Goal: Information Seeking & Learning: Check status

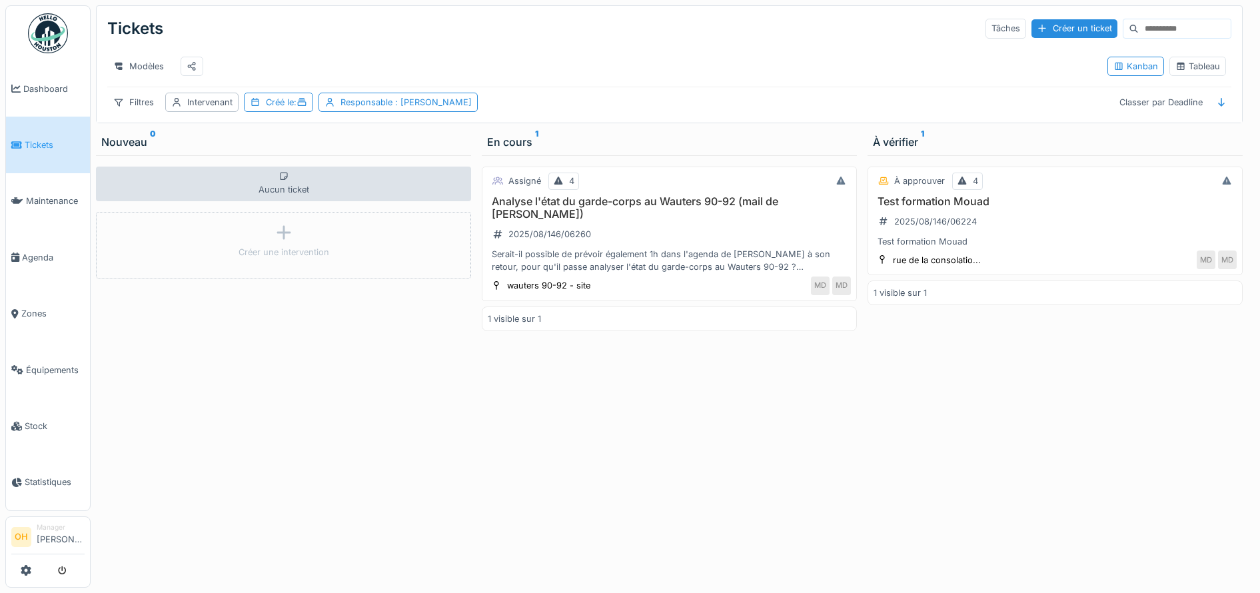
click at [811, 87] on div "Modèles Kanban Tableau" at bounding box center [669, 66] width 1124 height 41
click at [985, 23] on div "Tâches" at bounding box center [1005, 28] width 41 height 19
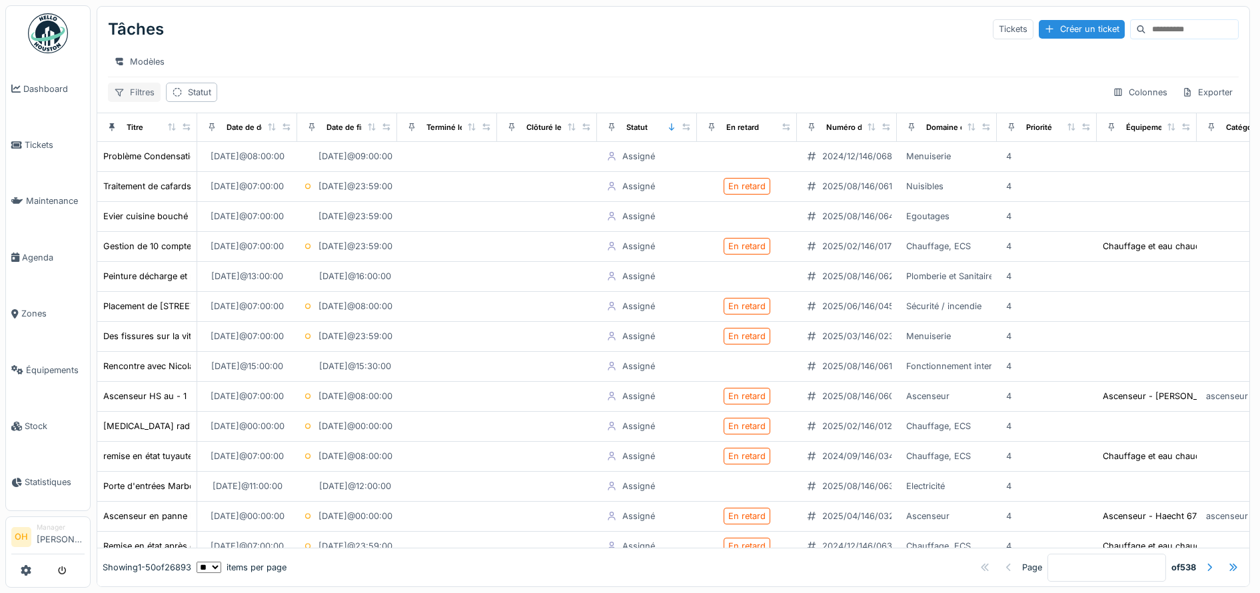
click at [141, 99] on div "Filtres" at bounding box center [134, 92] width 53 height 19
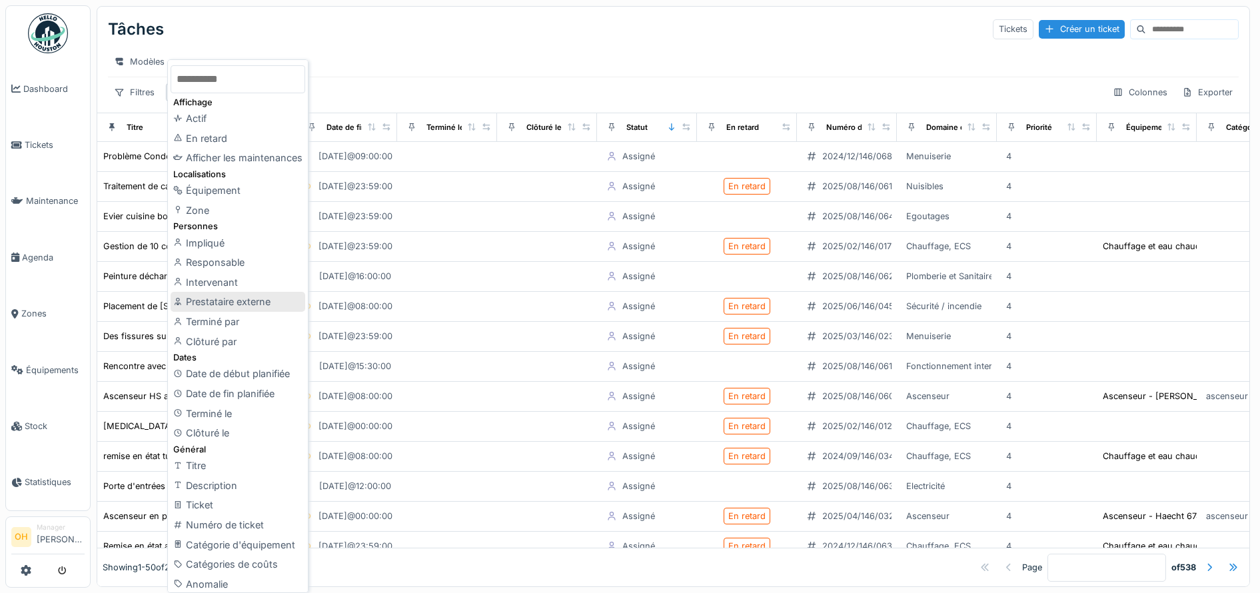
click at [263, 302] on div "Prestataire externe" at bounding box center [238, 302] width 135 height 20
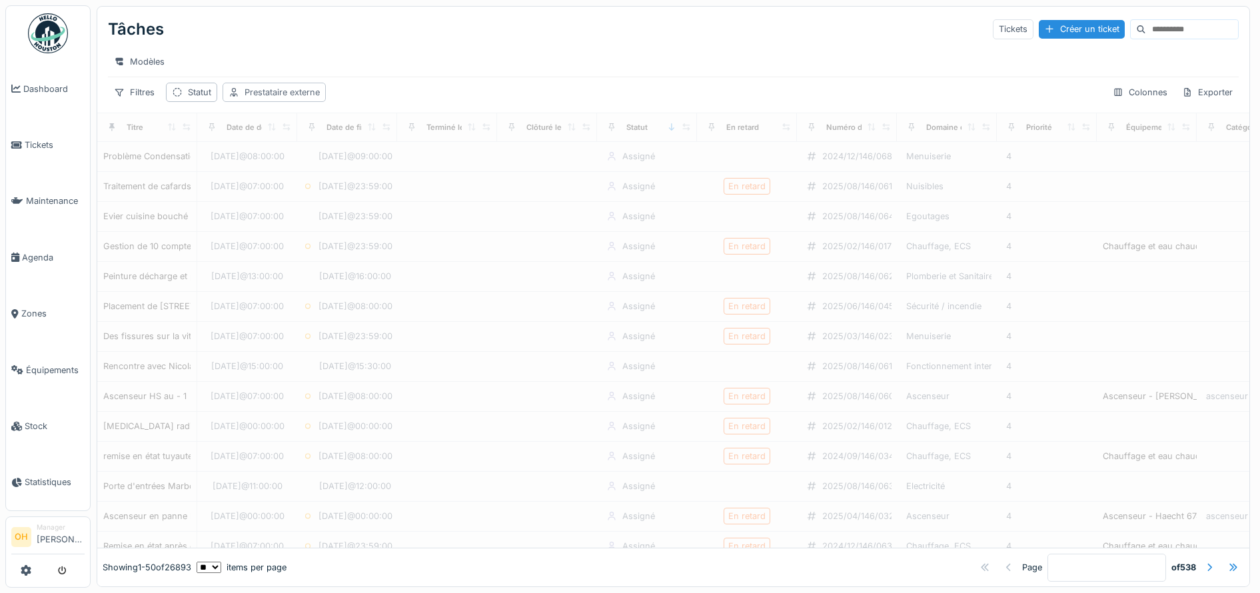
click at [270, 99] on div "Prestataire externe" at bounding box center [281, 92] width 75 height 13
click at [319, 164] on div "Prestataire externe" at bounding box center [286, 168] width 103 height 15
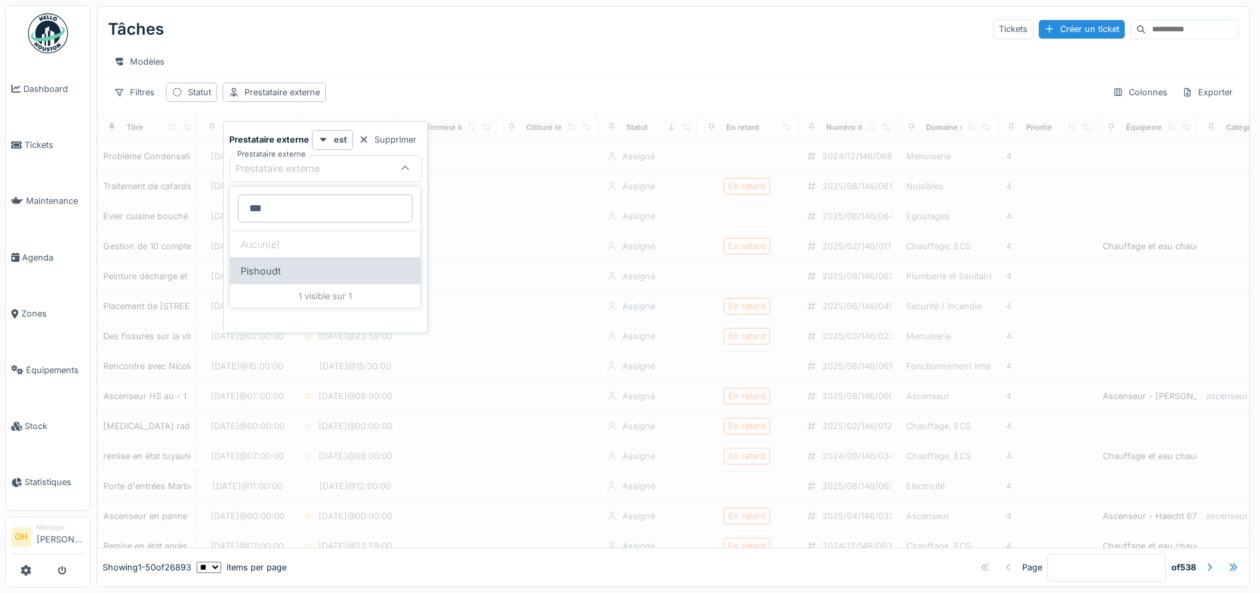
type externe_U1Nzc "***"
click at [270, 268] on div "Pishoudt" at bounding box center [325, 270] width 190 height 27
type input "***"
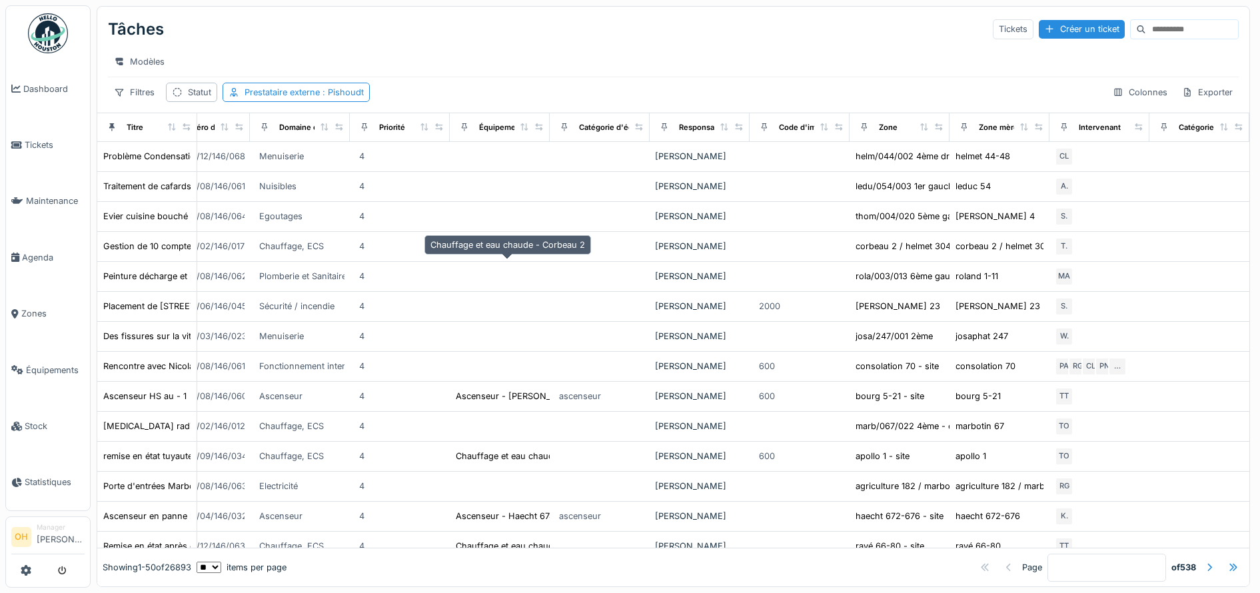
scroll to position [3, 0]
click at [135, 99] on div "Filtres" at bounding box center [134, 92] width 53 height 19
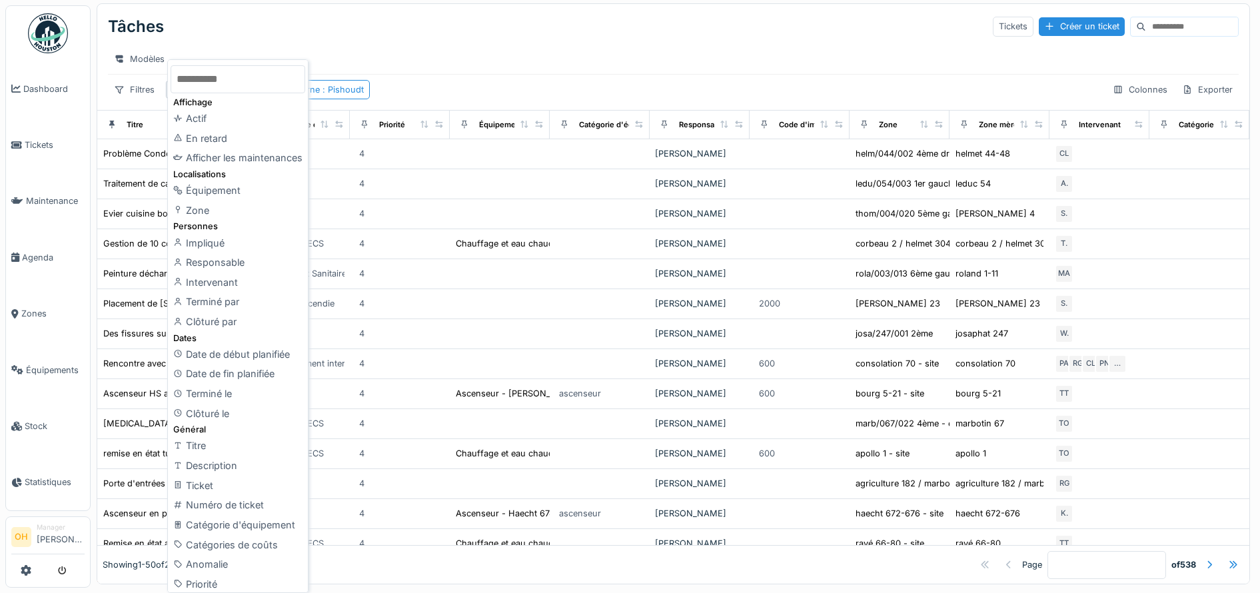
click at [246, 79] on input "text" at bounding box center [238, 79] width 135 height 28
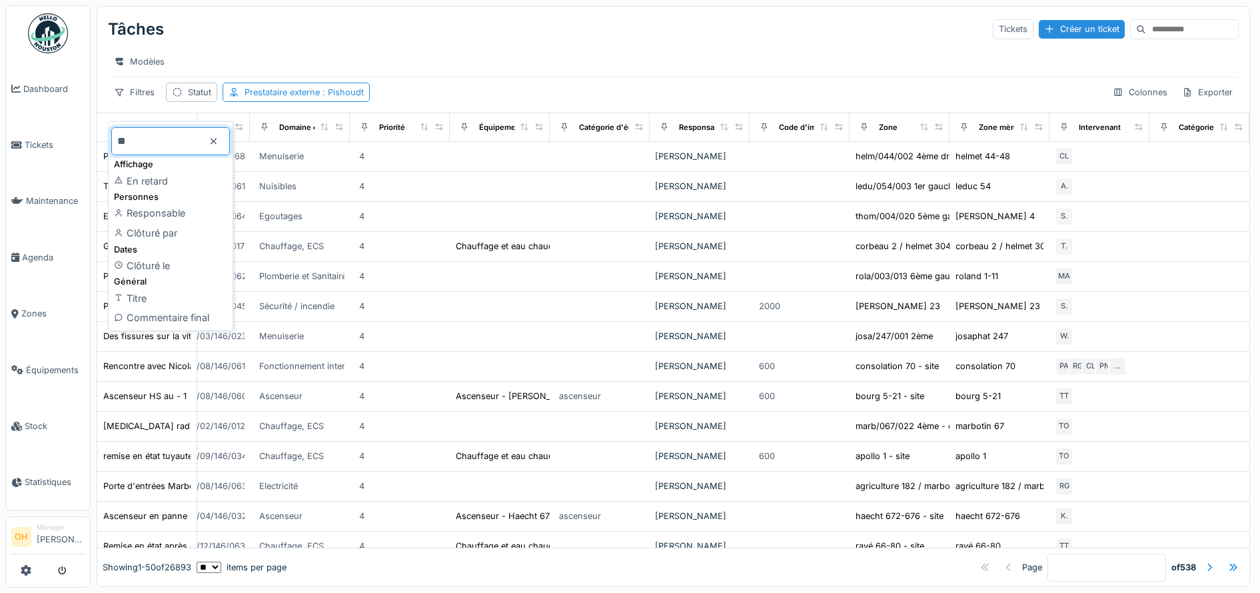
type input "**"
click at [167, 213] on div "Responsable" at bounding box center [170, 213] width 119 height 20
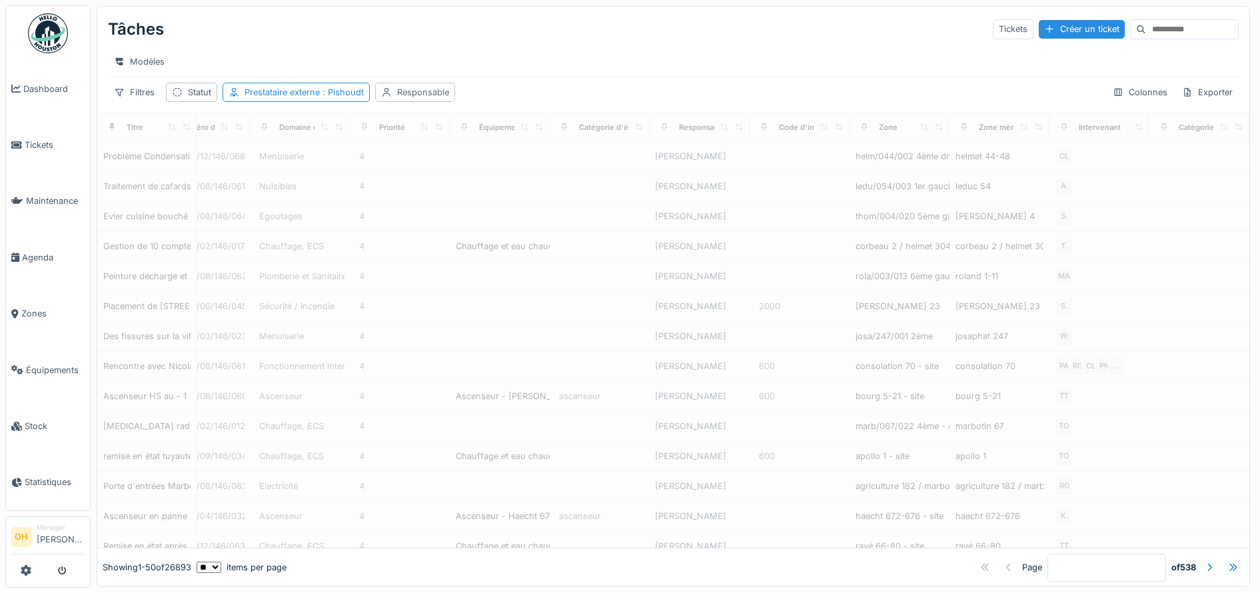
click at [411, 97] on div "Responsable" at bounding box center [423, 92] width 52 height 13
click at [470, 174] on div "Responsable" at bounding box center [464, 168] width 166 height 27
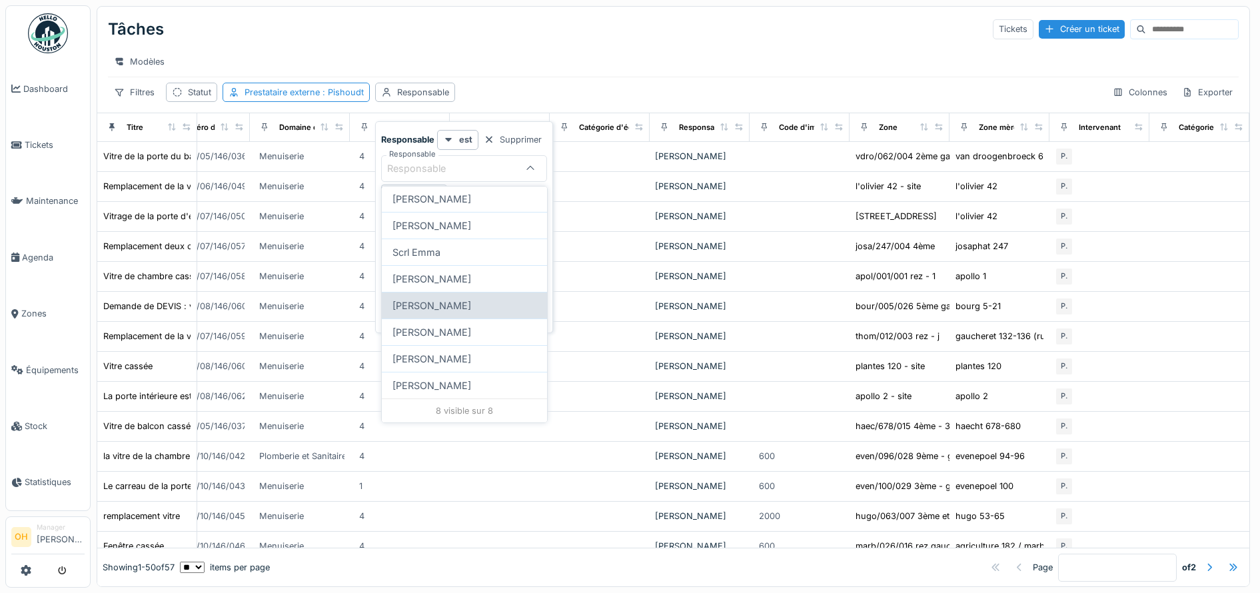
scroll to position [72, 0]
type input "***"
click at [453, 388] on div "Emmanuelle Ndomandji" at bounding box center [464, 385] width 165 height 27
type input "*****"
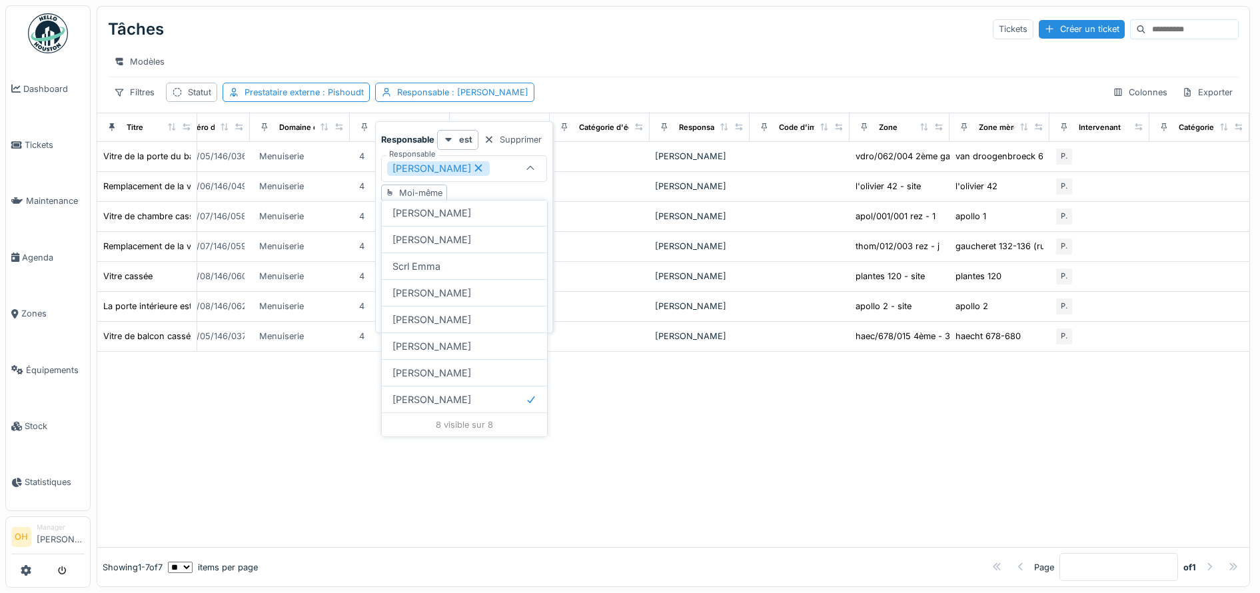
click at [763, 22] on div "Tâches Tickets Créer un ticket" at bounding box center [673, 29] width 1130 height 35
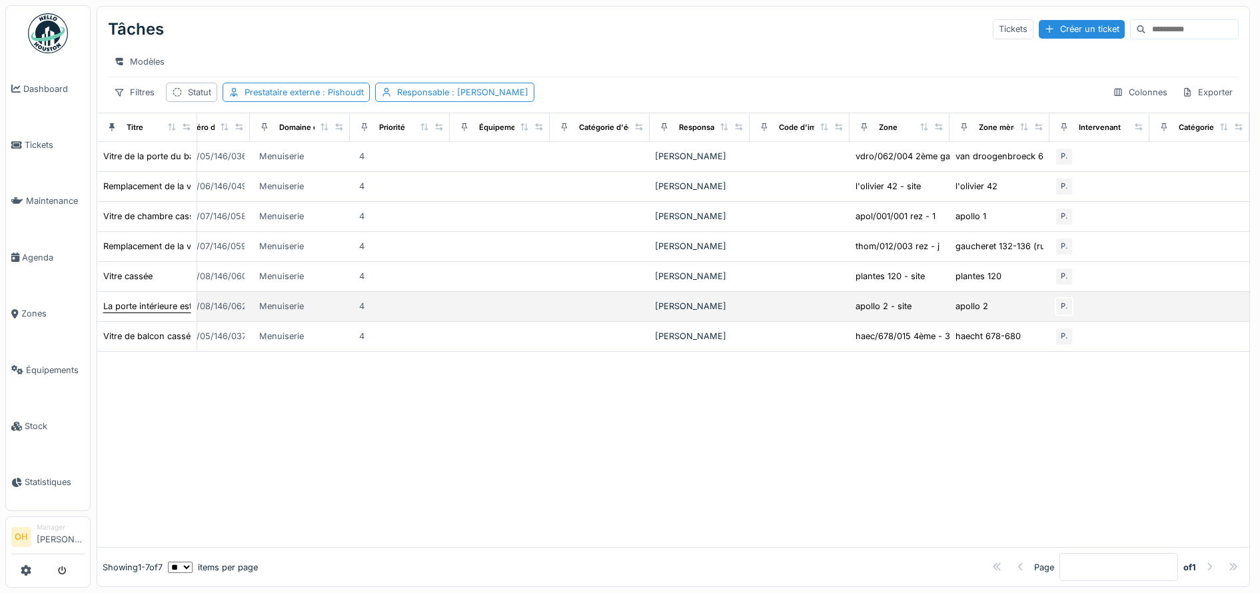
click at [146, 312] on div "La porte intérieure est fissurée" at bounding box center [165, 306] width 124 height 13
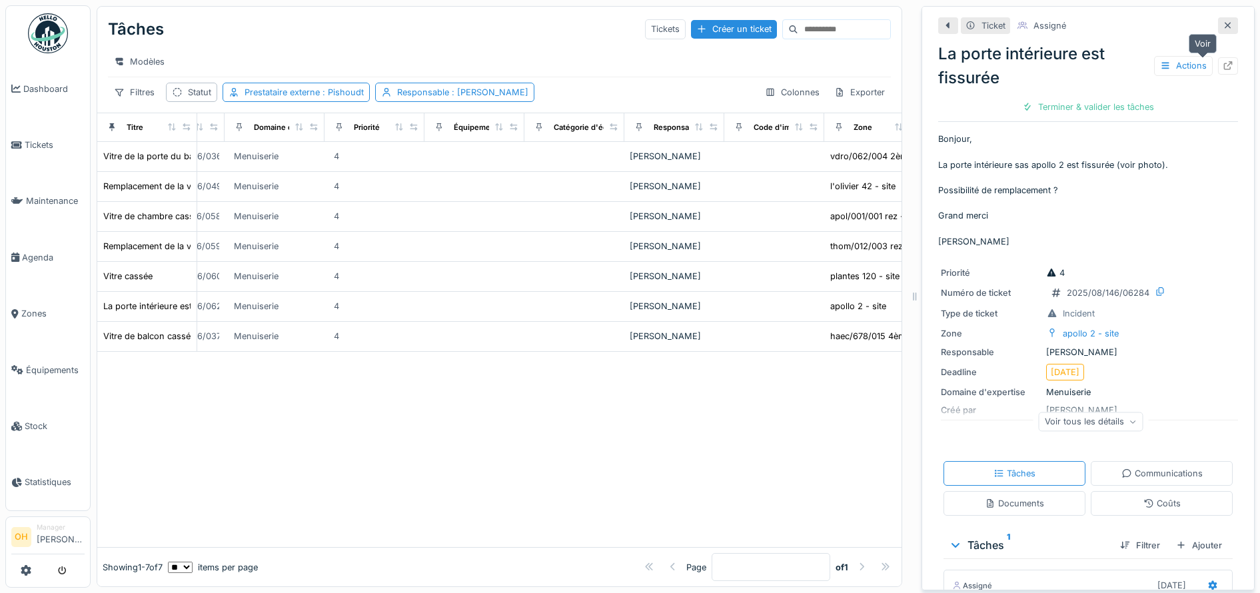
click at [1222, 65] on icon at bounding box center [1227, 65] width 11 height 9
click at [320, 99] on div "Prestataire externe : Pishoudt" at bounding box center [303, 92] width 119 height 13
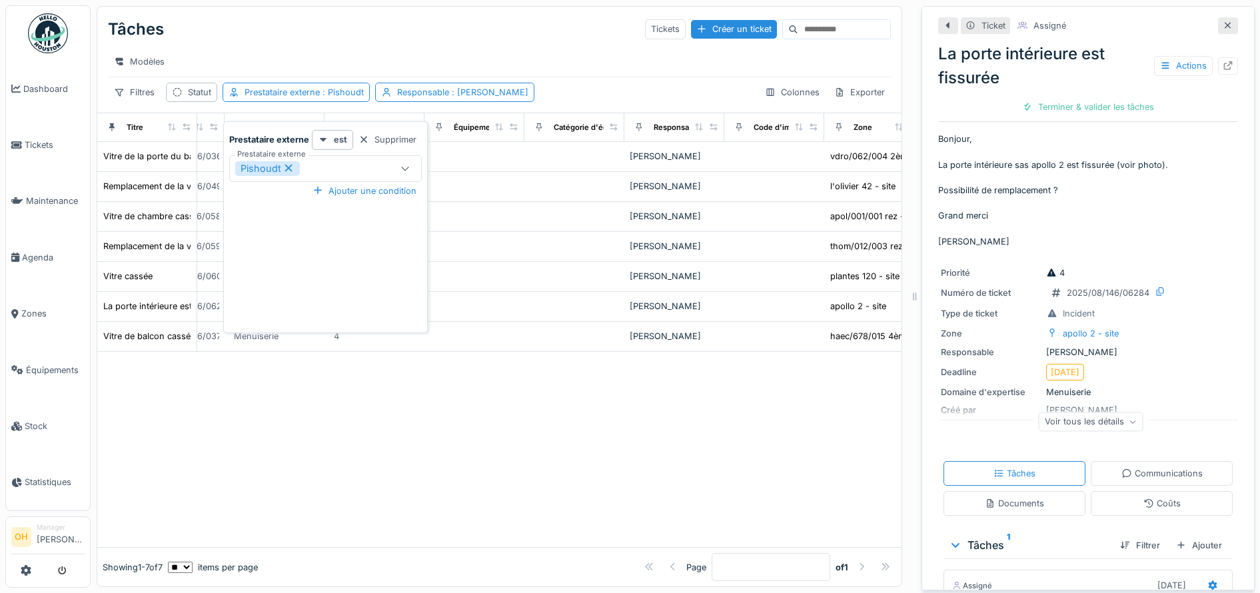
click at [285, 165] on icon at bounding box center [288, 167] width 12 height 9
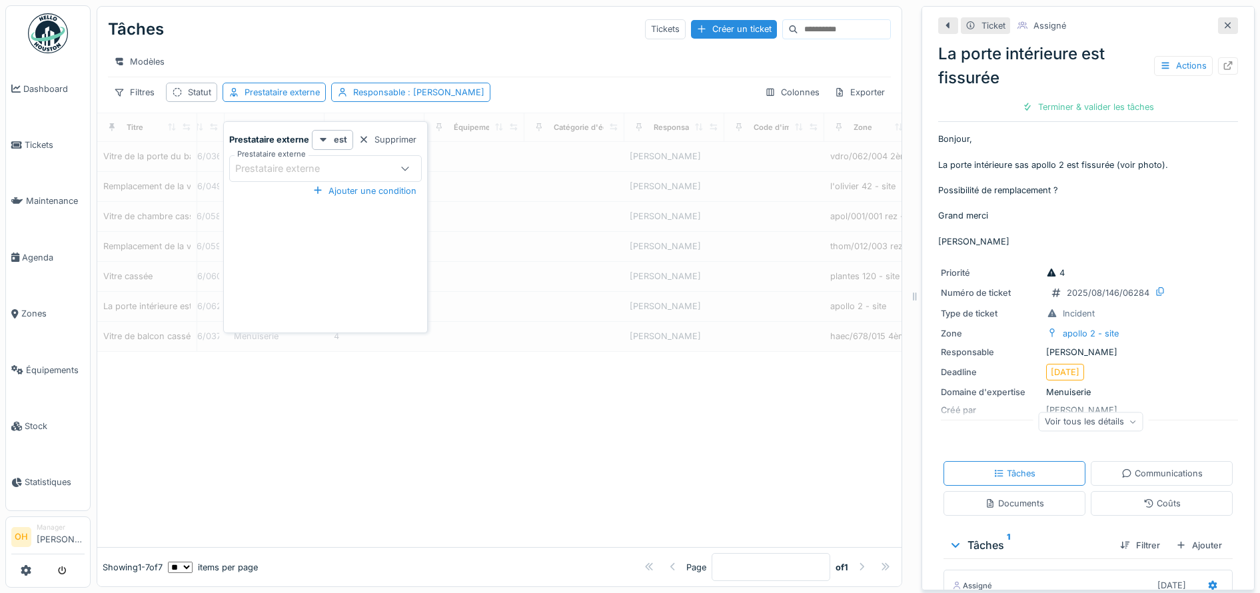
click at [315, 170] on div "Prestataire externe" at bounding box center [286, 168] width 103 height 15
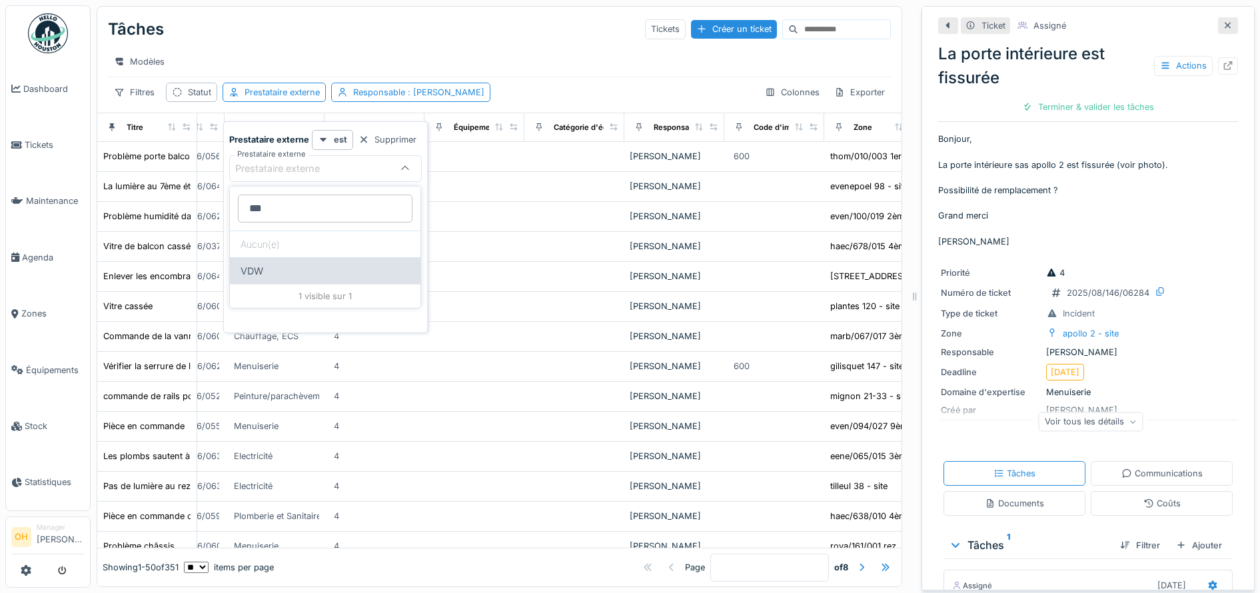
type externe_g4NTI "***"
click at [262, 277] on div "VDW" at bounding box center [325, 270] width 190 height 27
type input "***"
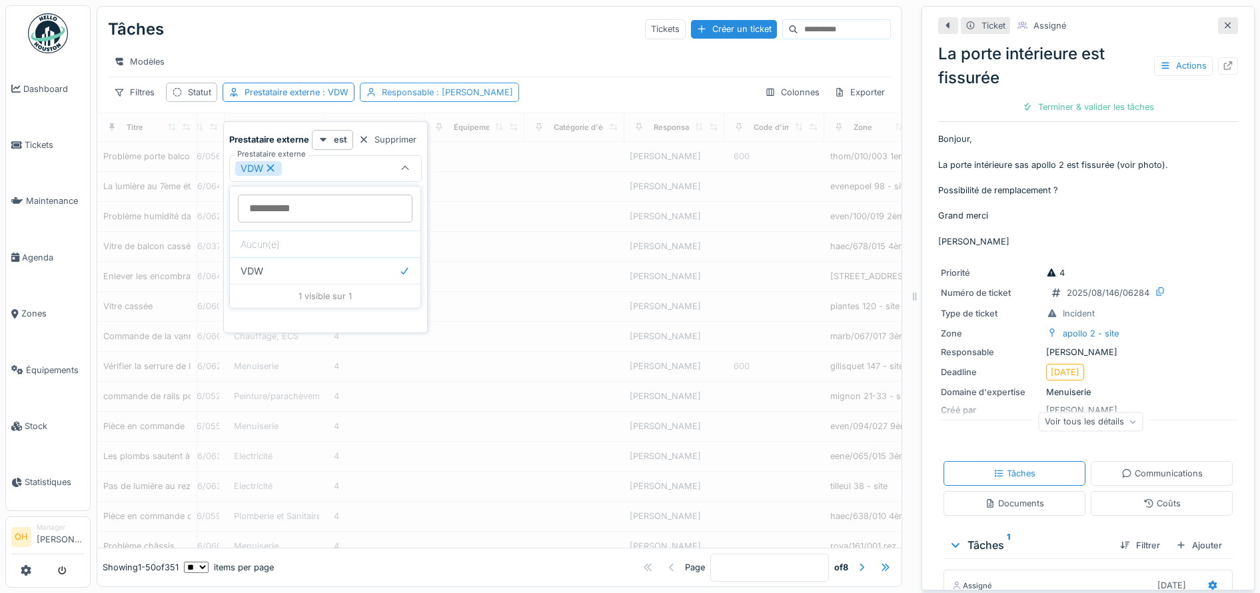
click at [508, 97] on span ": Emmanuelle Ndomandji" at bounding box center [473, 92] width 79 height 10
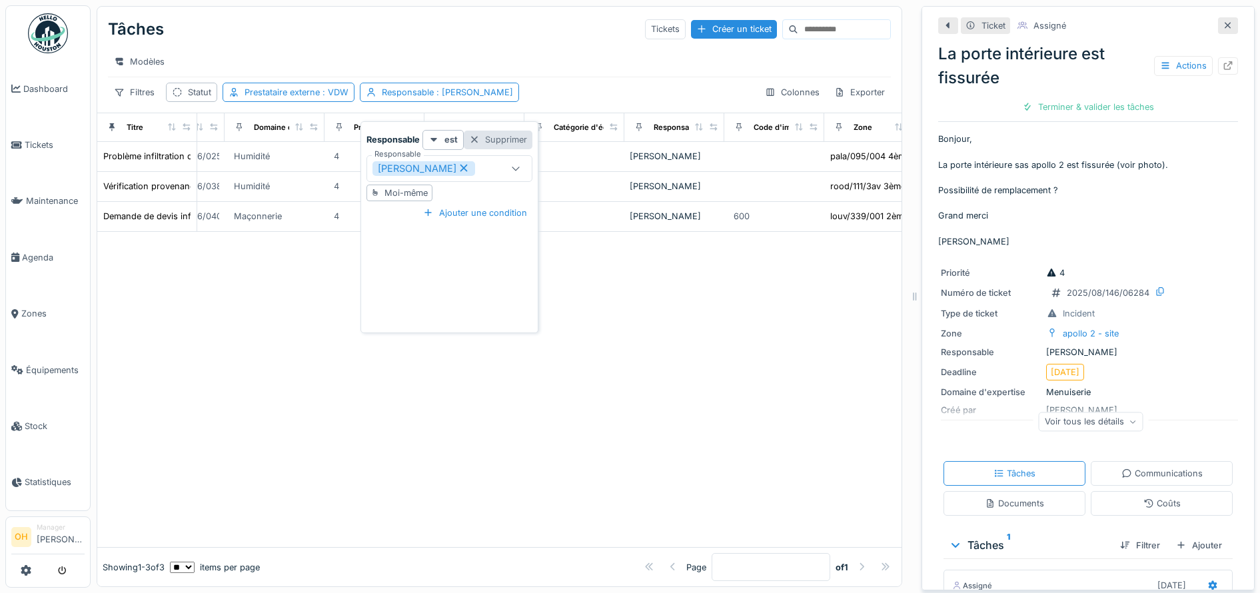
click at [500, 140] on div "Supprimer" at bounding box center [498, 140] width 69 height 18
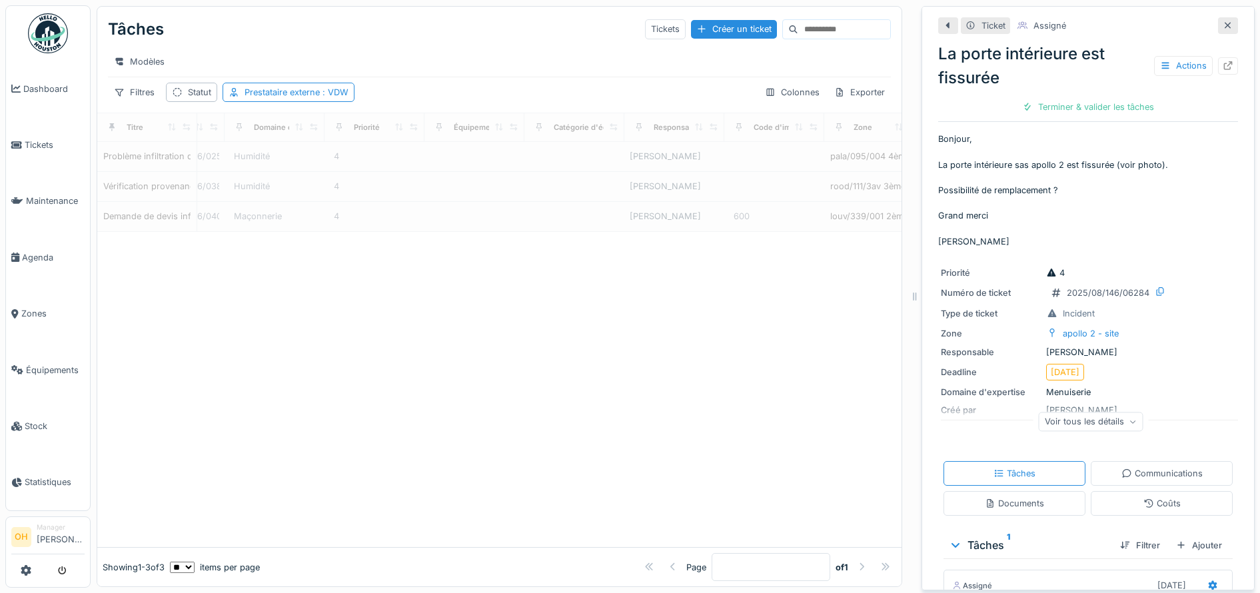
click at [1224, 25] on icon at bounding box center [1227, 25] width 7 height 7
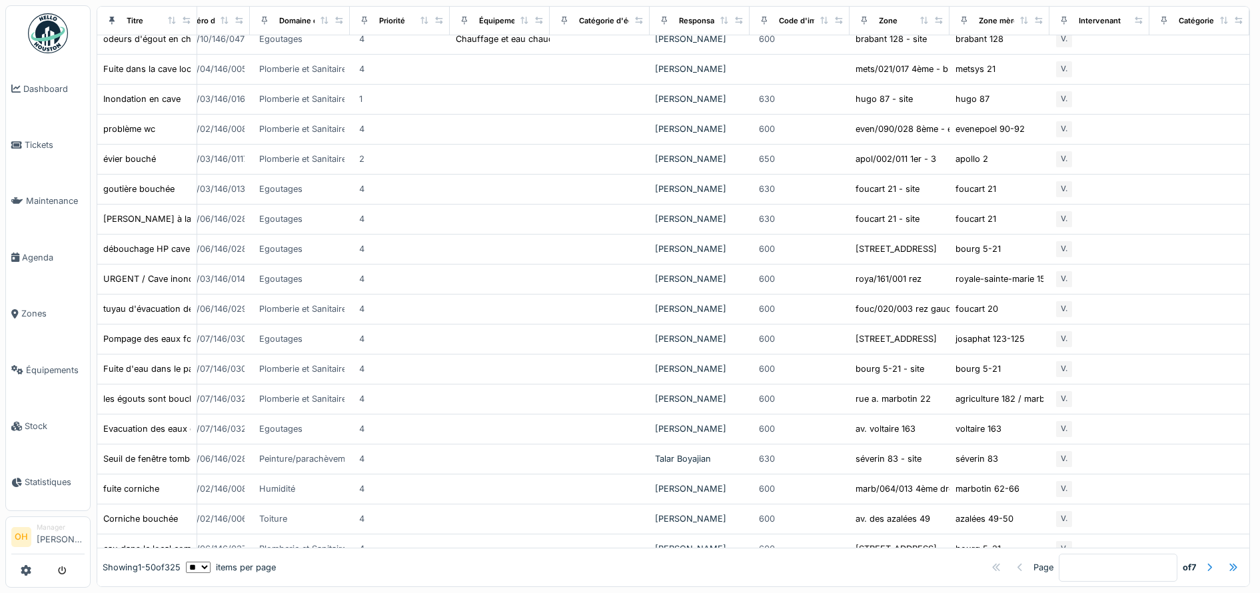
scroll to position [0, 672]
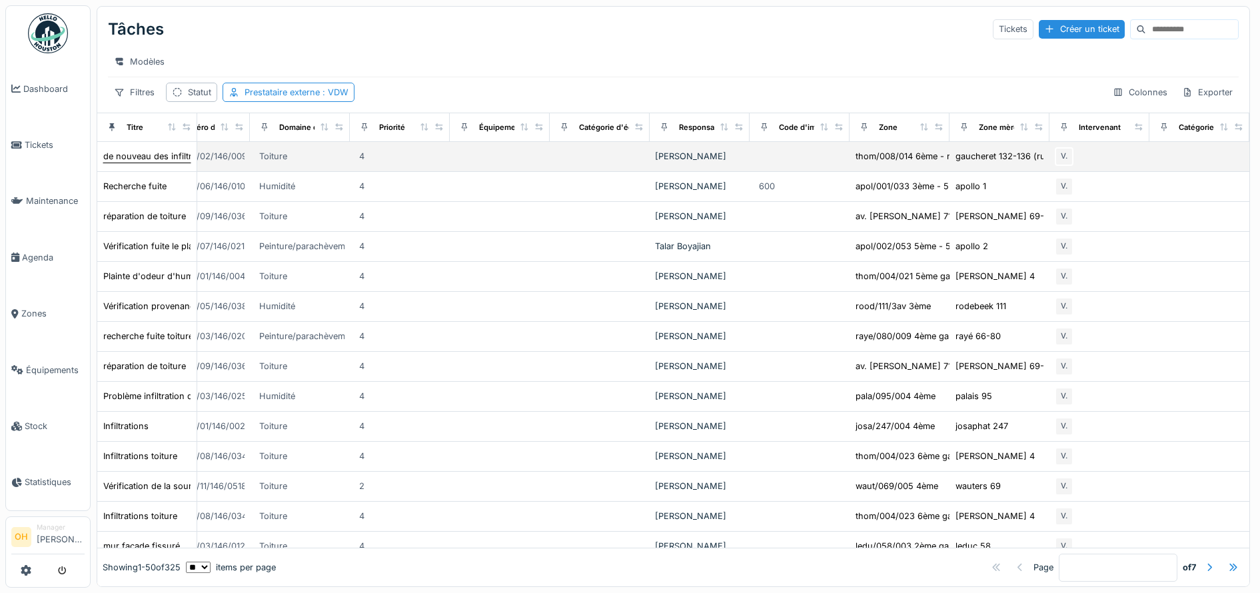
click at [156, 163] on div "de nouveau des infiltrations d'eau qui provient de la toiture" at bounding box center [223, 156] width 240 height 13
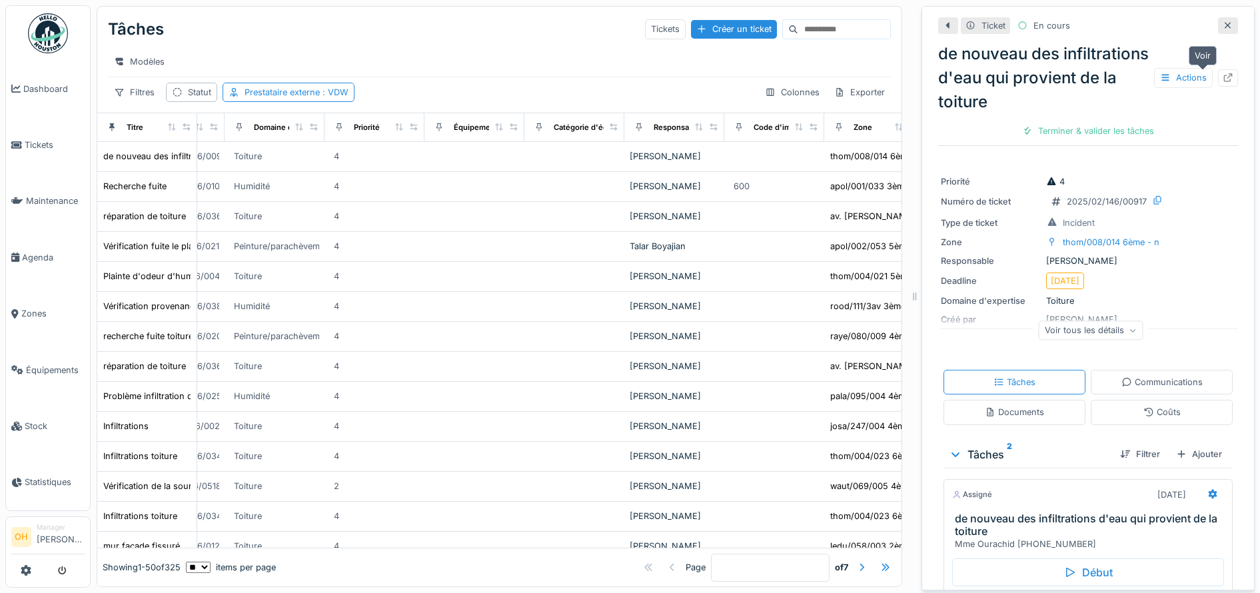
click at [1224, 78] on icon at bounding box center [1228, 77] width 9 height 9
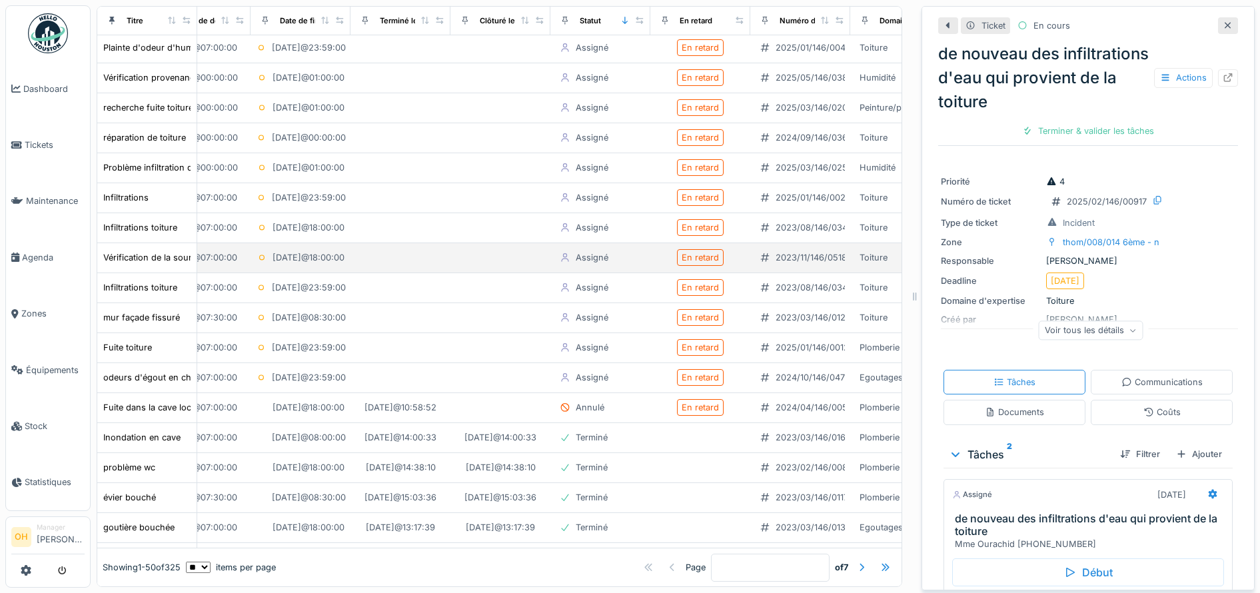
scroll to position [1132, 47]
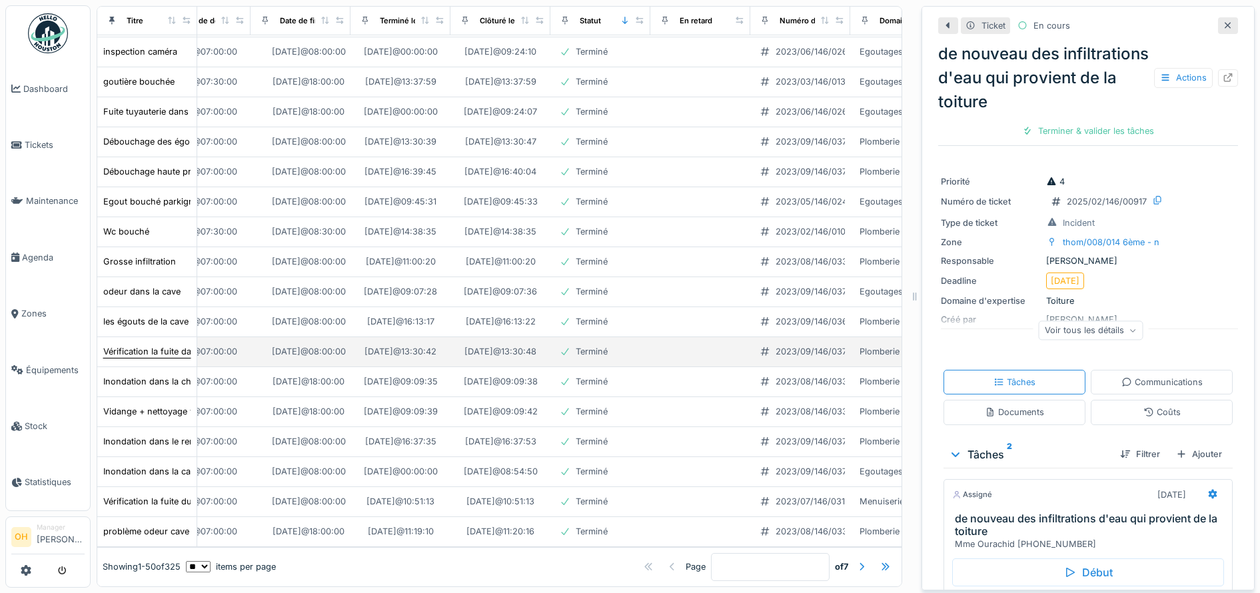
click at [155, 345] on div "Vérification la fuite dans le parking / tuyau de décharge /" at bounding box center [218, 351] width 231 height 13
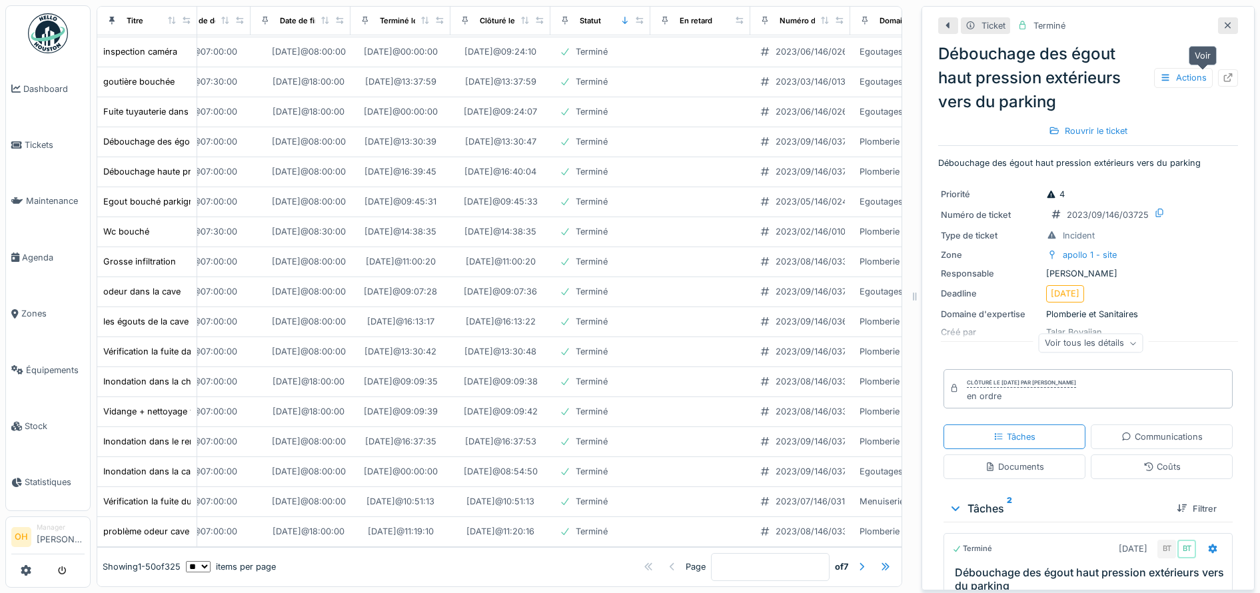
click at [1218, 77] on div at bounding box center [1228, 77] width 20 height 17
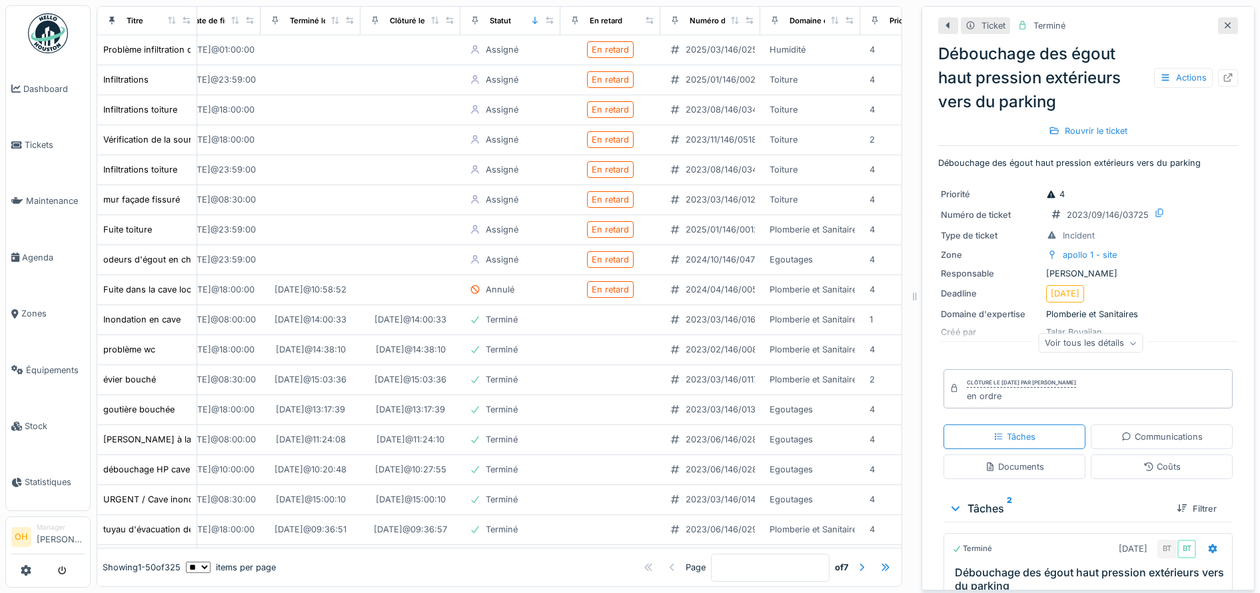
scroll to position [0, 141]
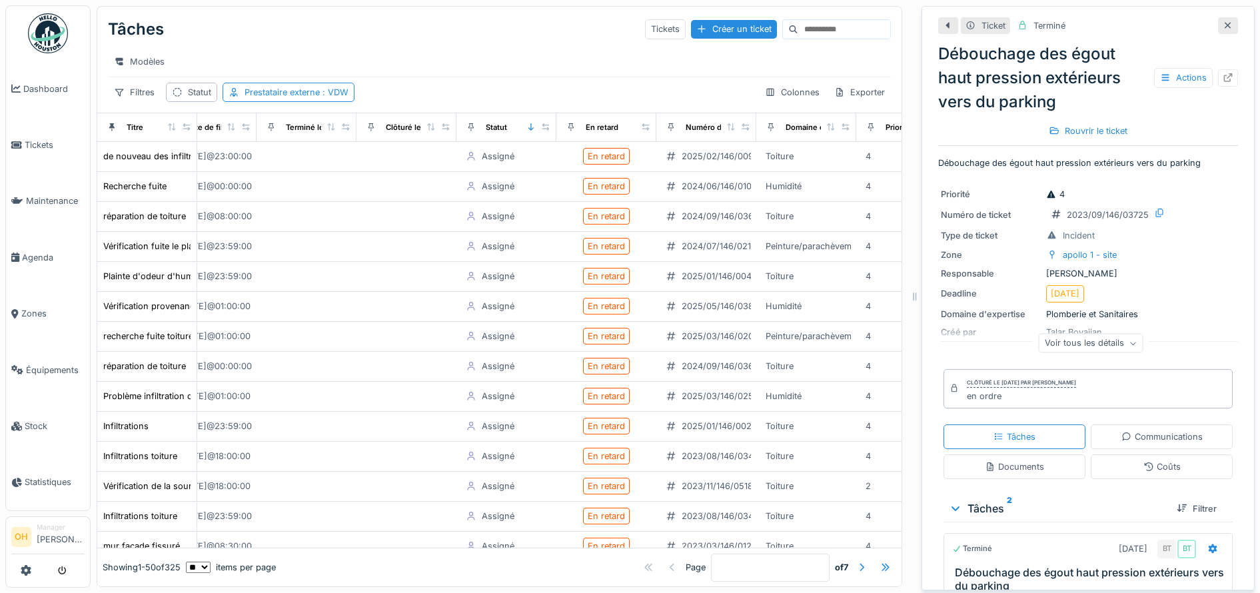
click at [1222, 32] on div at bounding box center [1227, 25] width 11 height 13
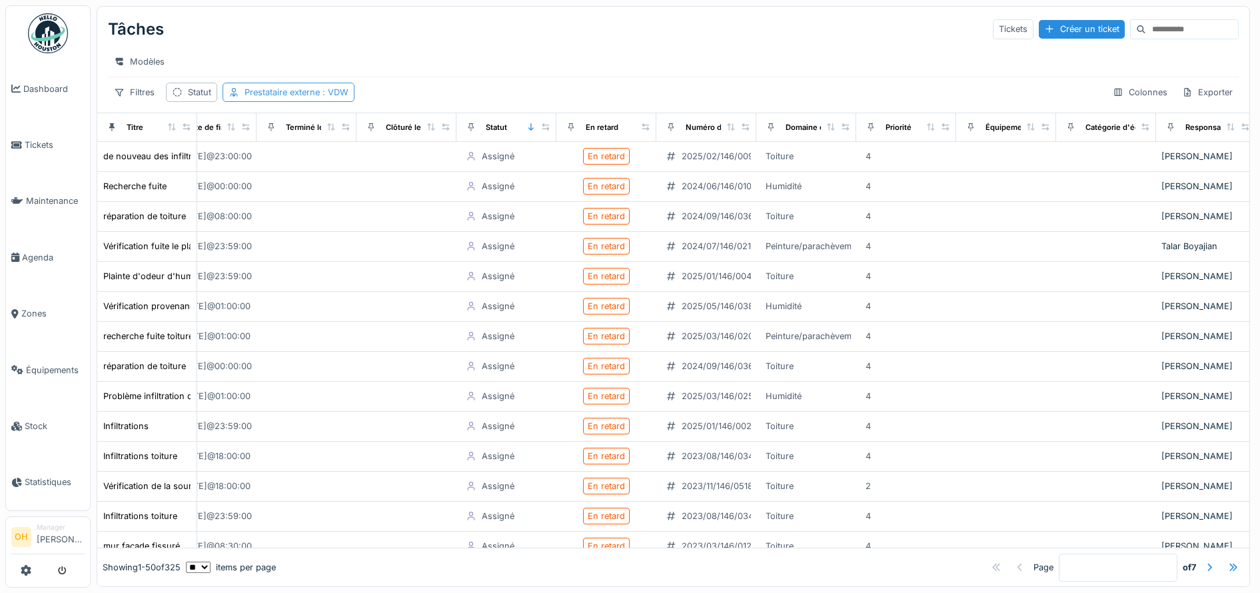
click at [266, 99] on div "Prestataire externe : VDW" at bounding box center [296, 92] width 104 height 13
click at [270, 169] on icon at bounding box center [269, 168] width 7 height 7
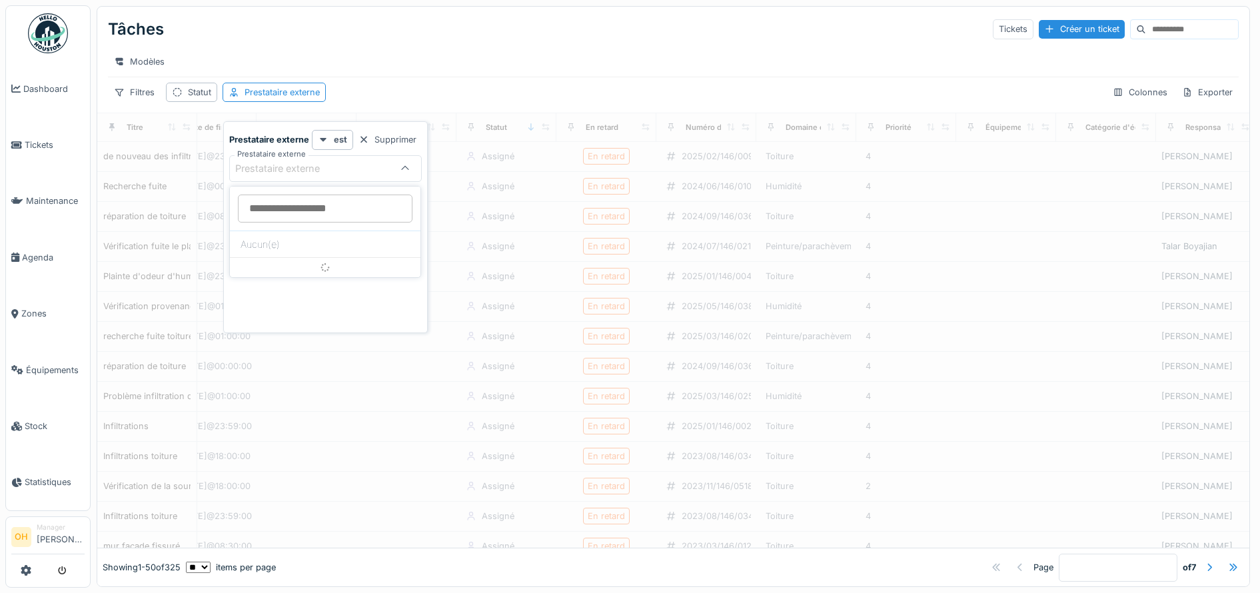
click at [270, 169] on div "Prestataire externe" at bounding box center [286, 168] width 103 height 15
type externe_QyOTM "***"
click at [253, 265] on div "Pishoudt" at bounding box center [325, 270] width 190 height 27
type input "***"
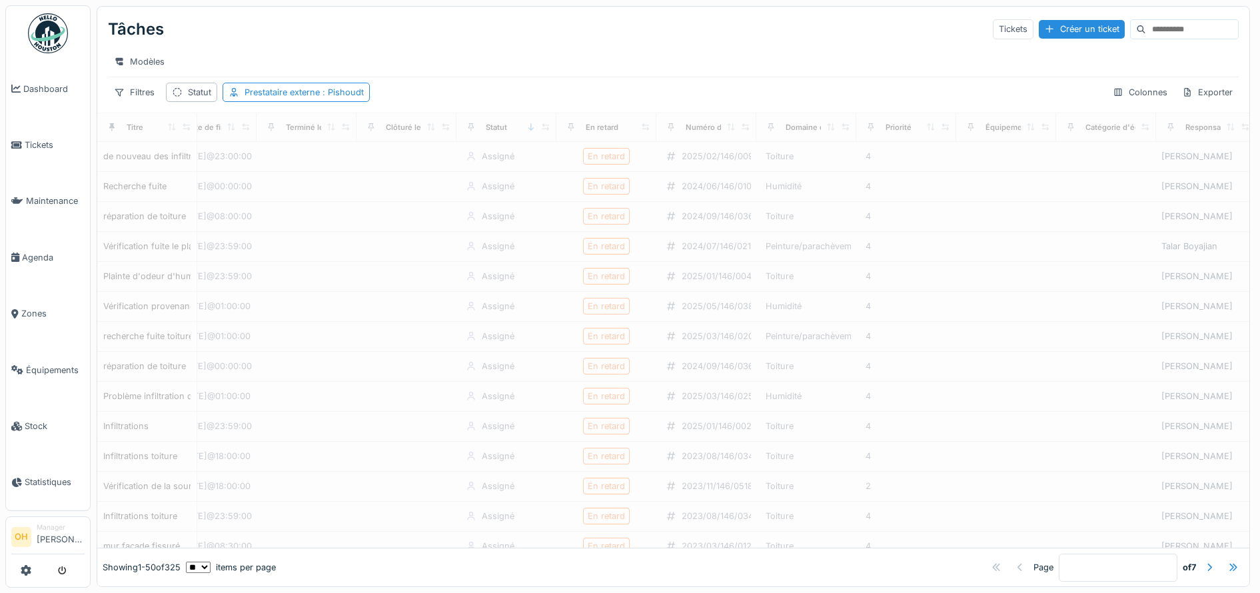
click at [648, 59] on div "Modèles" at bounding box center [673, 61] width 1130 height 19
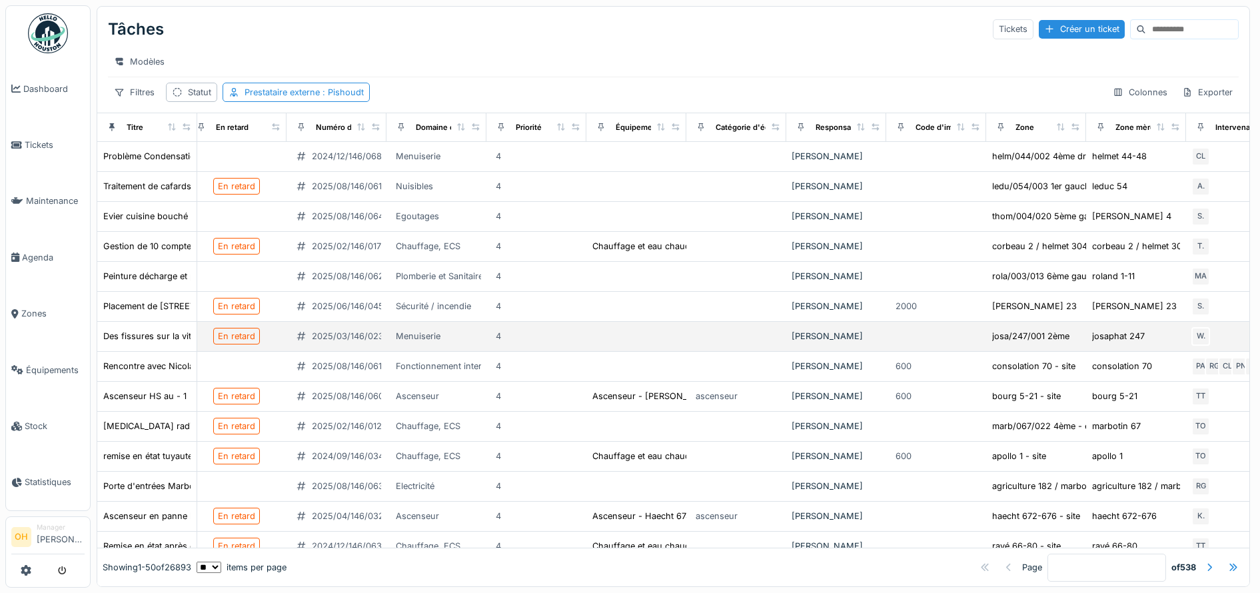
scroll to position [0, 672]
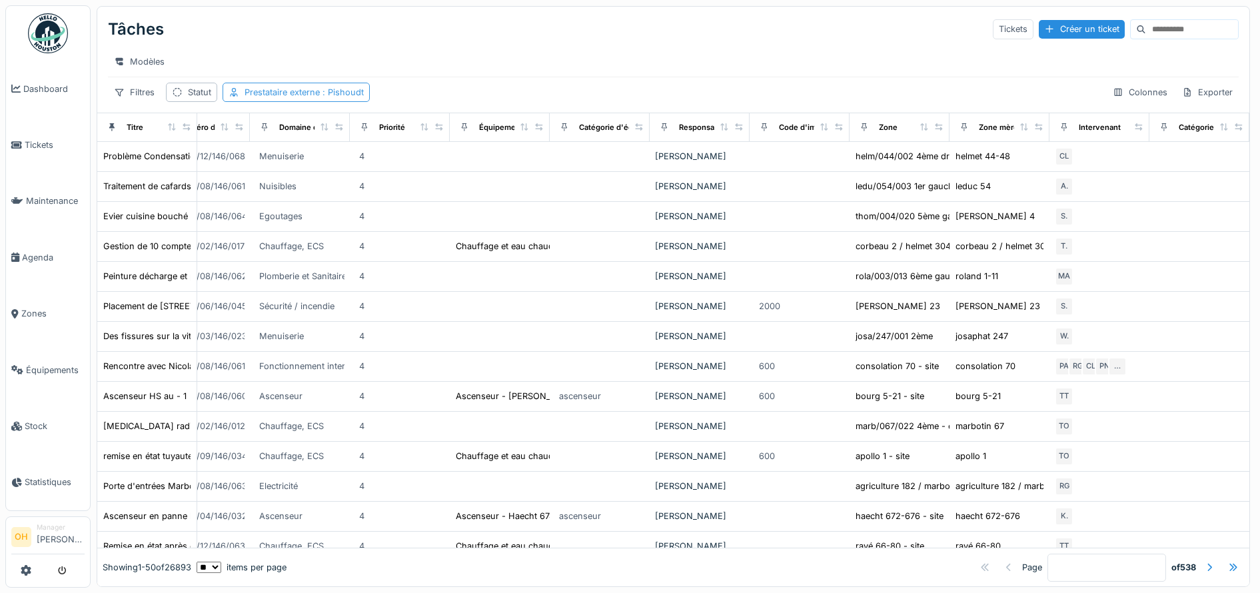
click at [316, 99] on div "Prestataire externe : Pishoudt" at bounding box center [303, 92] width 119 height 13
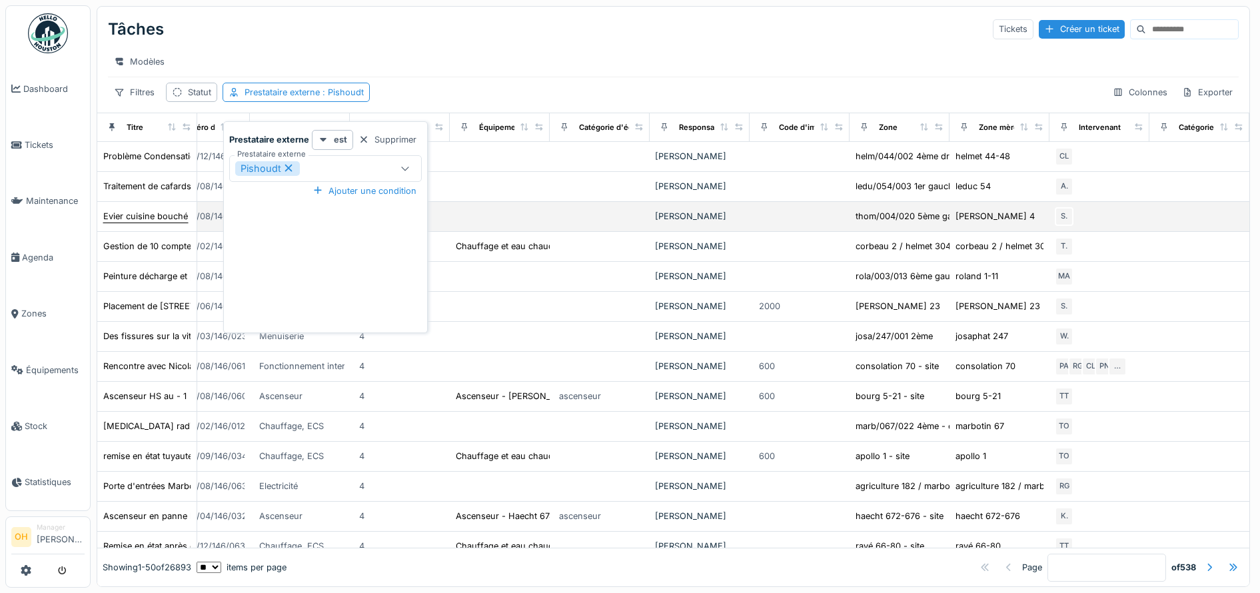
click at [121, 222] on div "Evier cuisine bouché" at bounding box center [145, 216] width 85 height 13
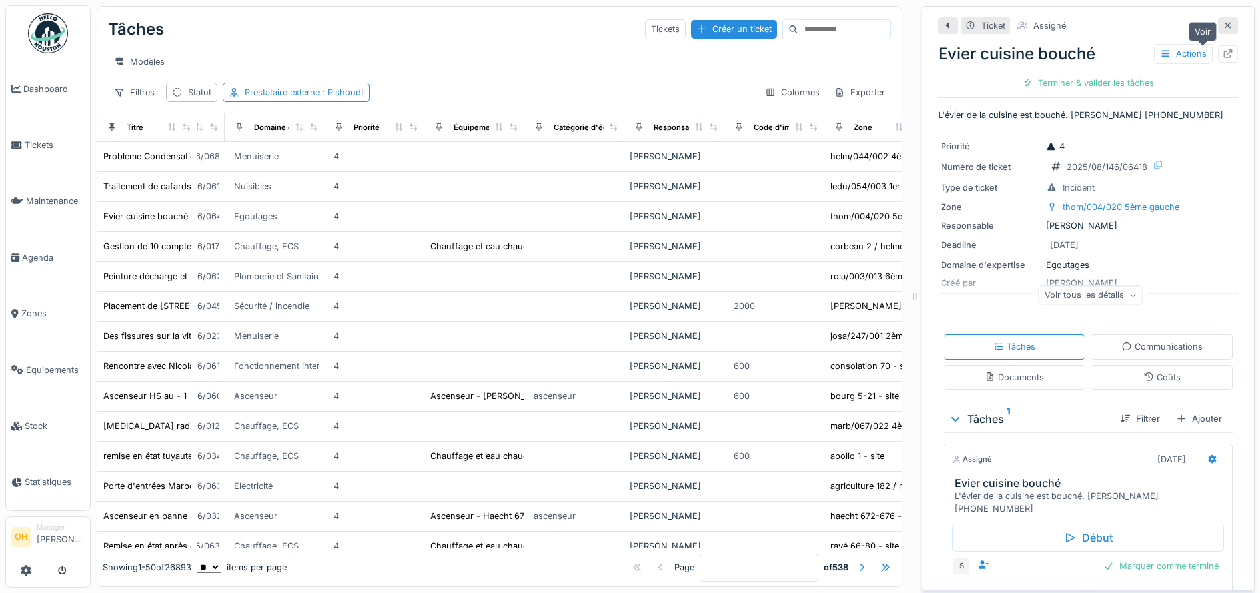
click at [1222, 49] on icon at bounding box center [1227, 53] width 11 height 9
click at [338, 97] on span ": Pishoudt" at bounding box center [342, 92] width 44 height 10
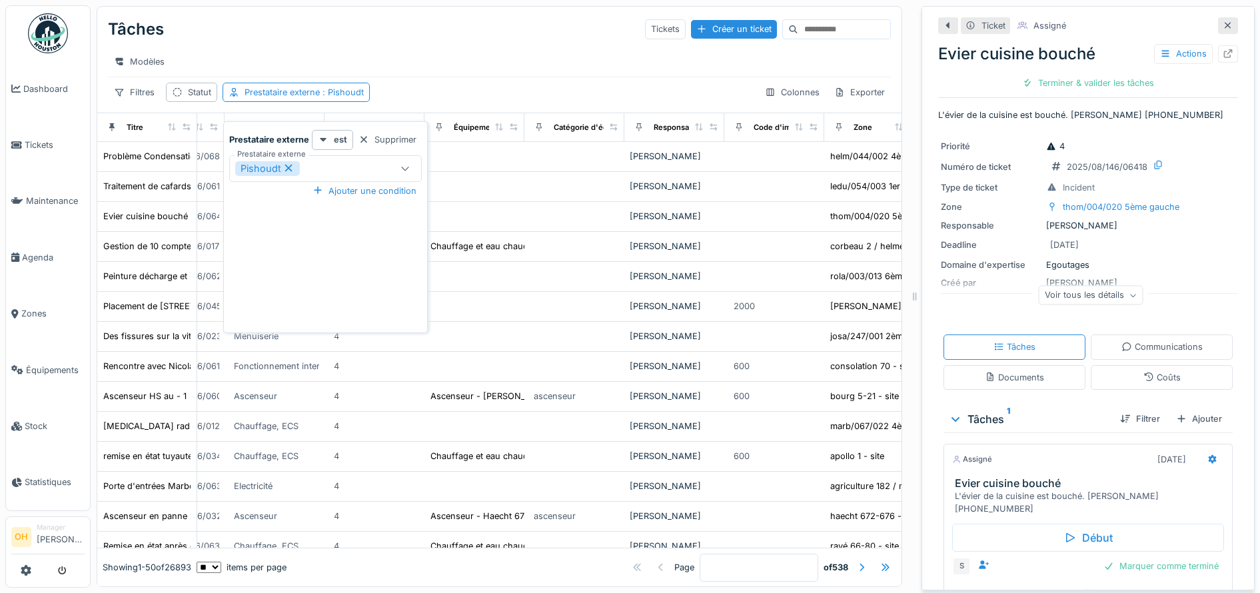
click at [288, 165] on icon at bounding box center [288, 167] width 12 height 9
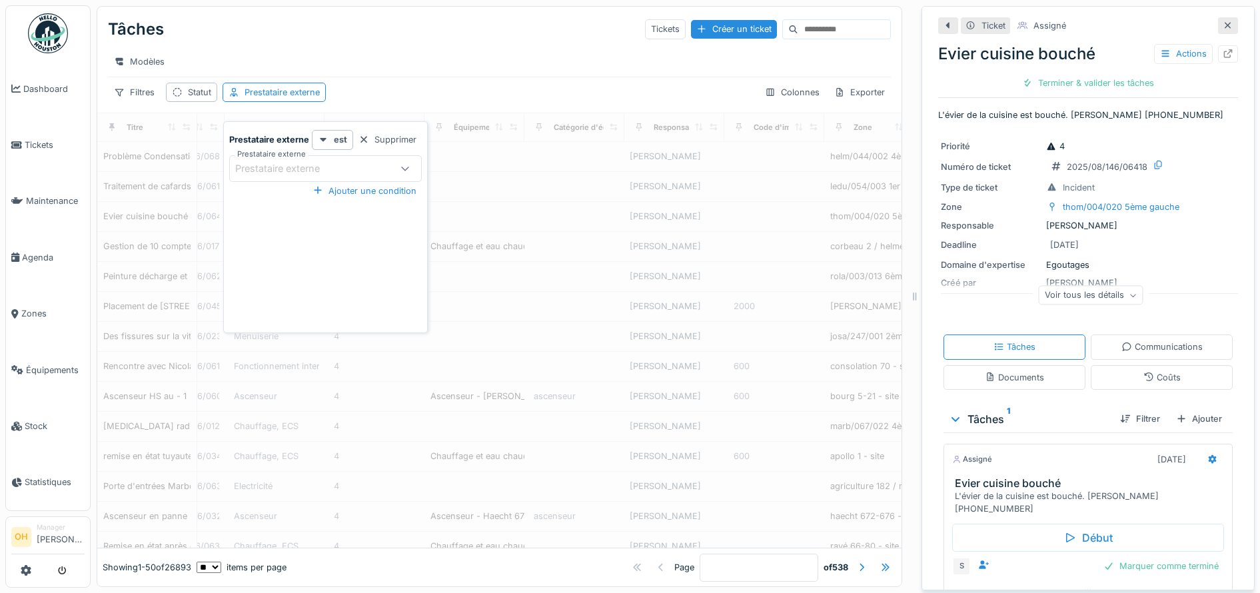
click at [288, 165] on div "Prestataire externe" at bounding box center [286, 168] width 103 height 15
click at [308, 208] on externe_U5NzU "Prestataire externe" at bounding box center [325, 208] width 175 height 28
type externe_U5NzU "***"
click at [262, 275] on div "Pishoudt" at bounding box center [325, 270] width 190 height 27
type input "***"
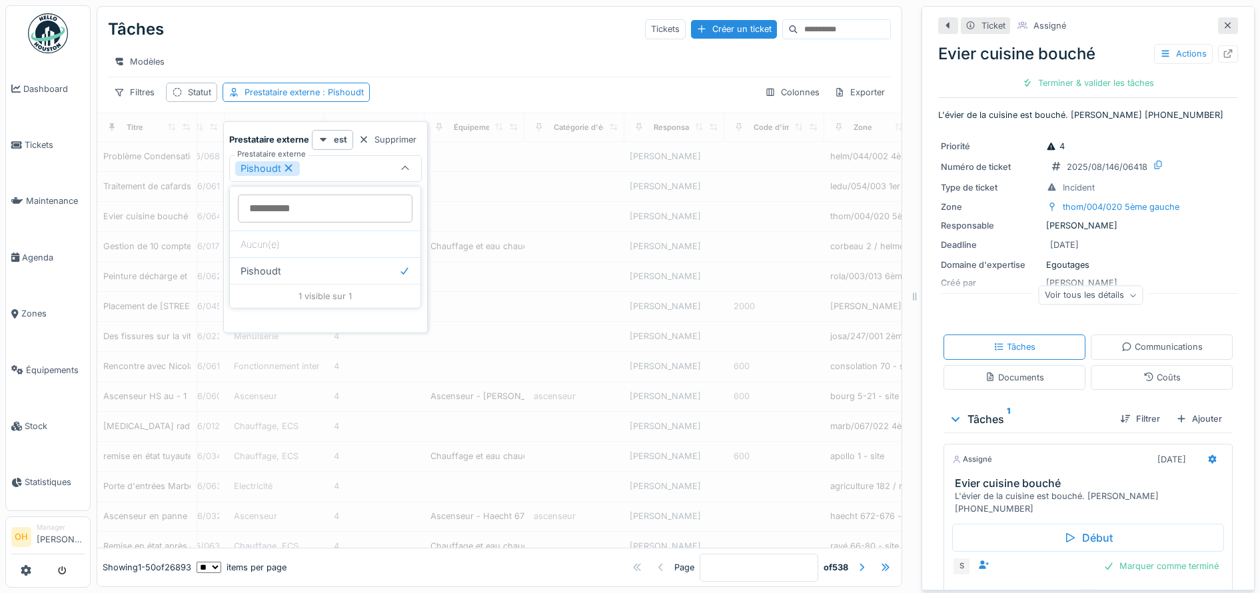
click at [468, 29] on div "Tâches Tickets Créer un ticket" at bounding box center [499, 29] width 783 height 35
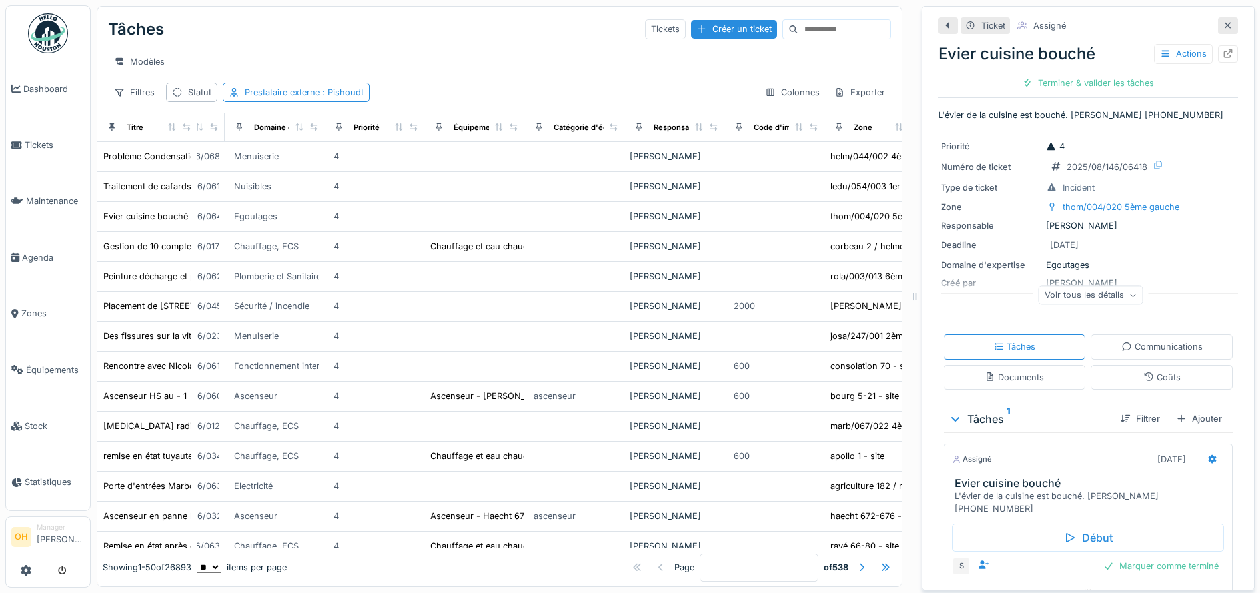
click at [1222, 23] on icon at bounding box center [1227, 25] width 11 height 9
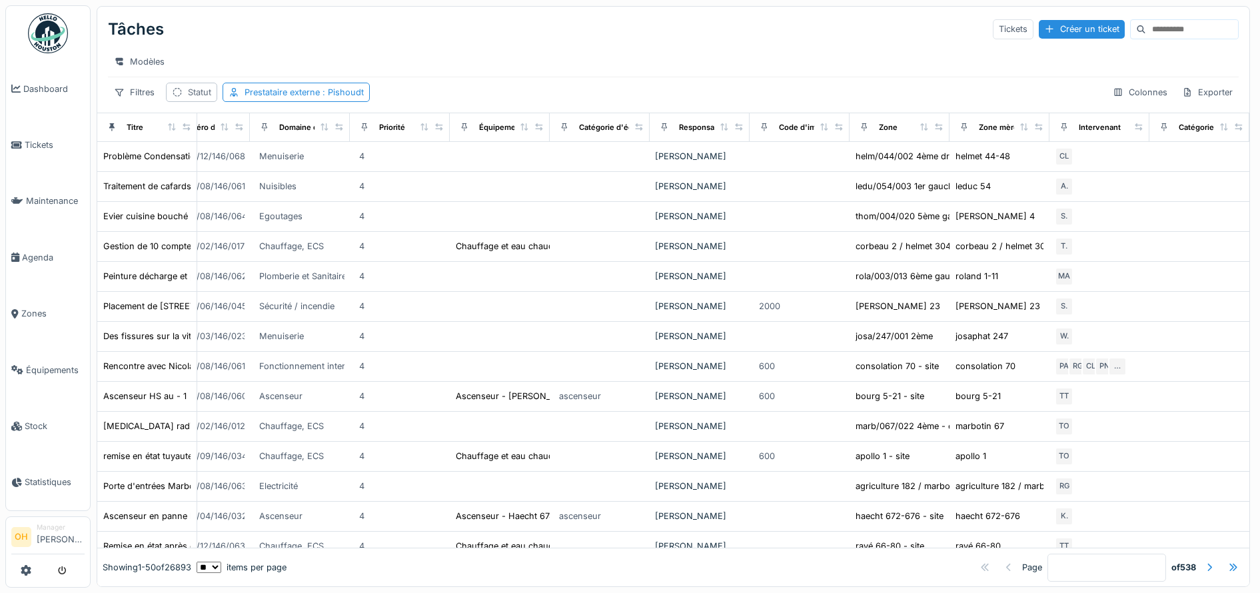
click at [183, 102] on div "Statut" at bounding box center [191, 92] width 51 height 19
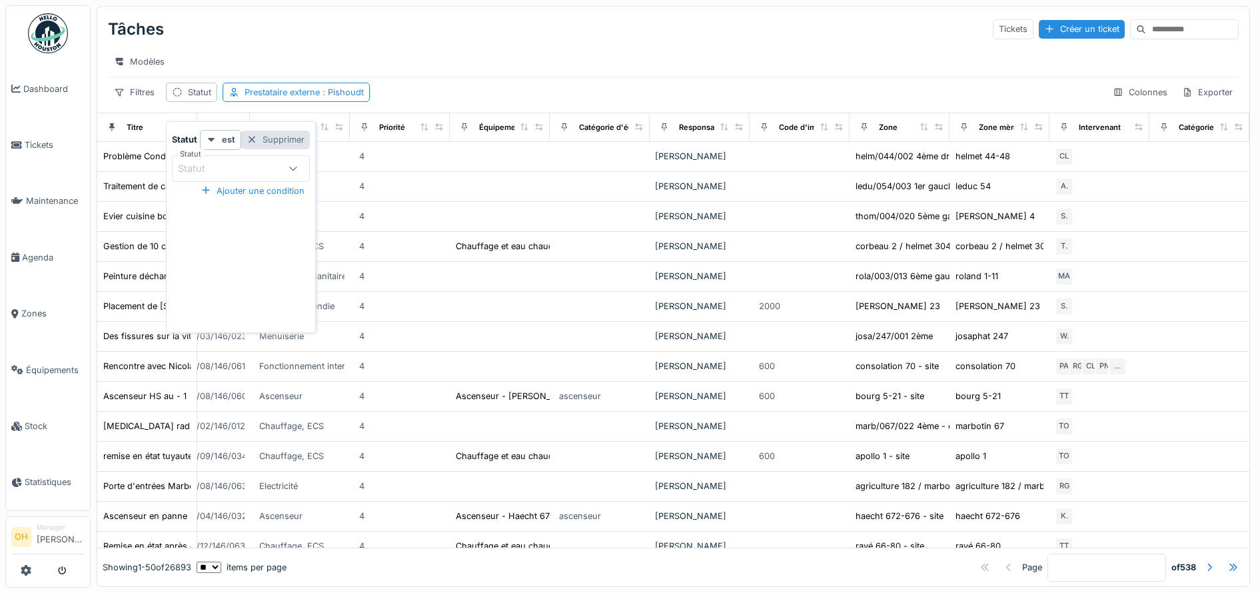
click at [266, 141] on div "Supprimer" at bounding box center [275, 140] width 69 height 18
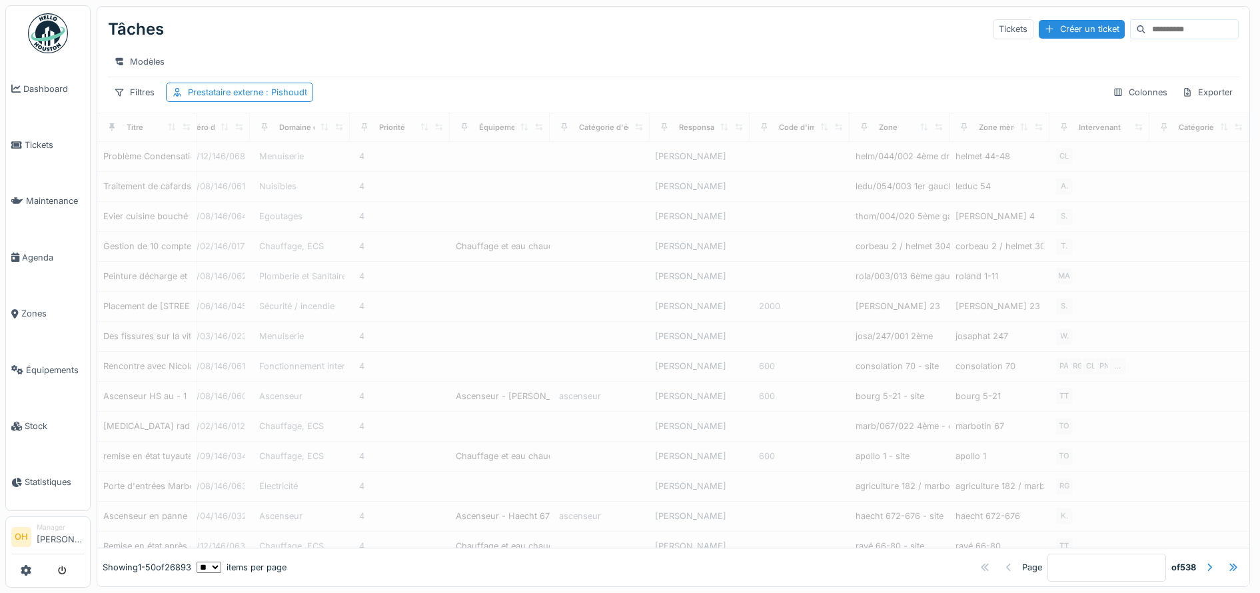
click at [457, 63] on div "Modèles" at bounding box center [673, 61] width 1130 height 19
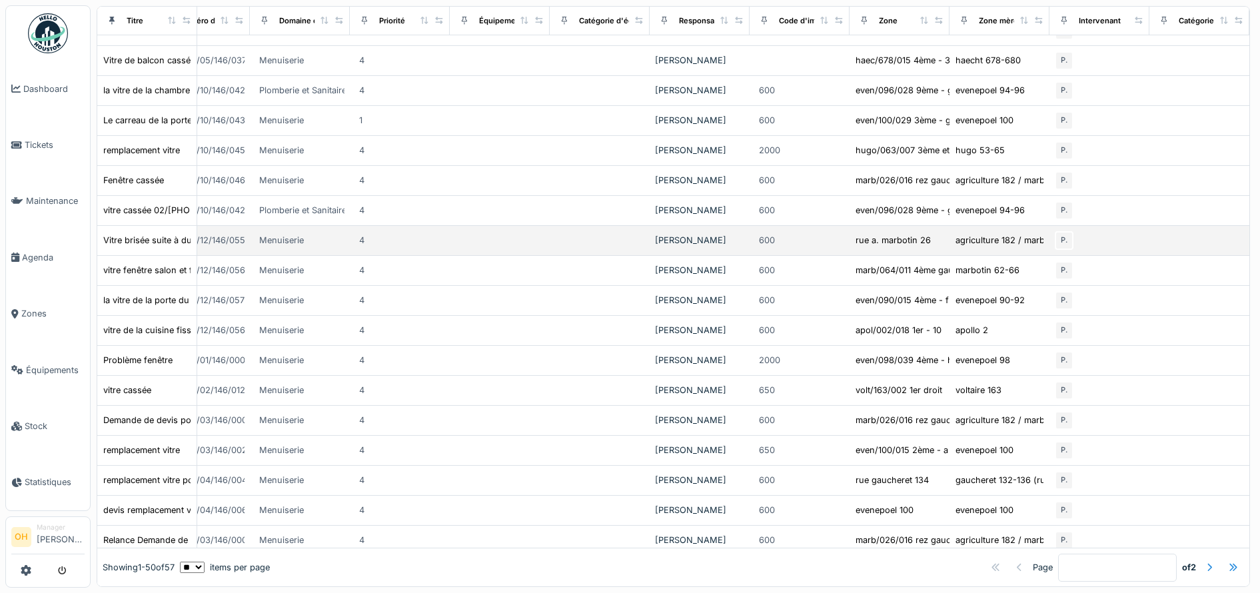
scroll to position [366, 672]
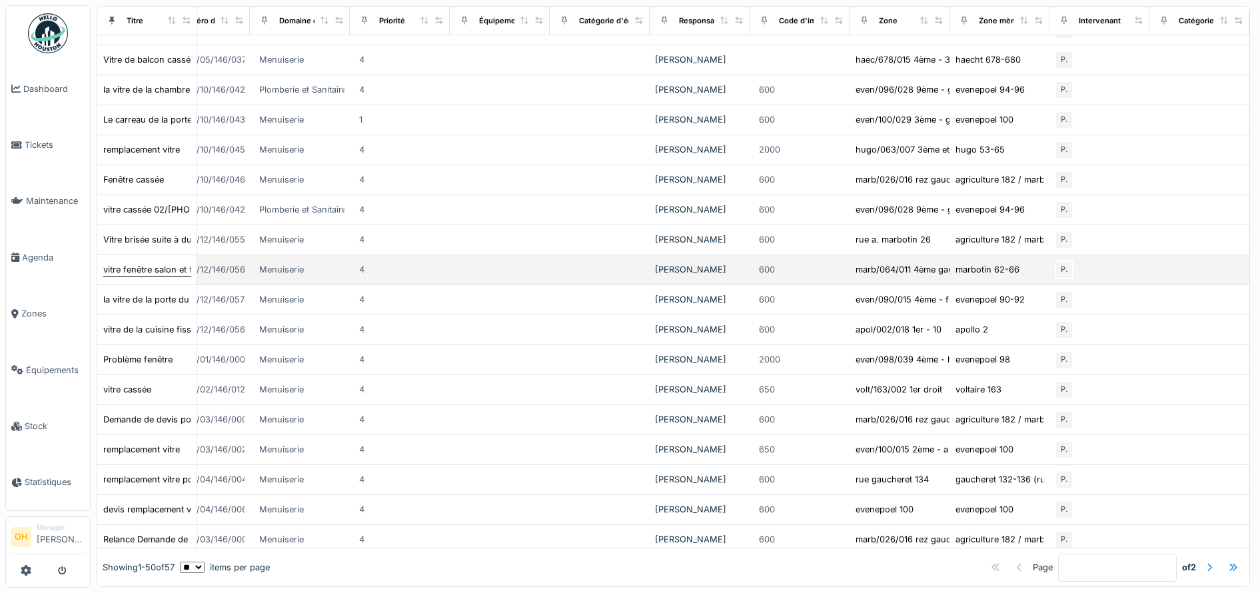
click at [132, 276] on div "vitre fenêtre salon et fissurée 0486397570" at bounding box center [189, 269] width 173 height 13
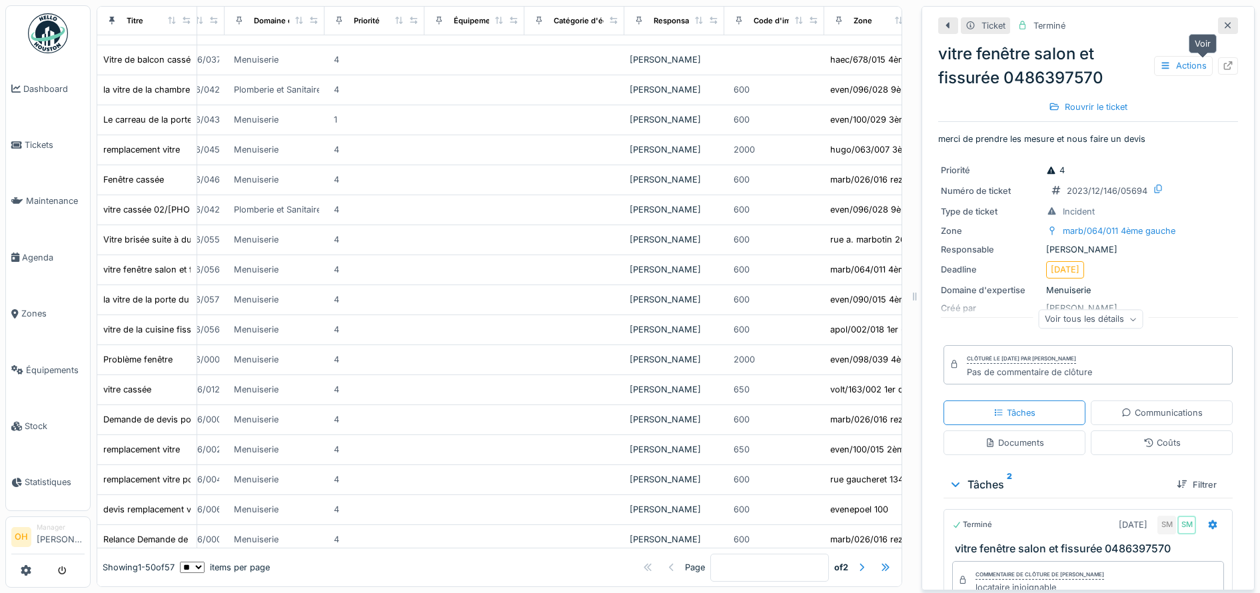
click at [1224, 65] on icon at bounding box center [1228, 65] width 9 height 9
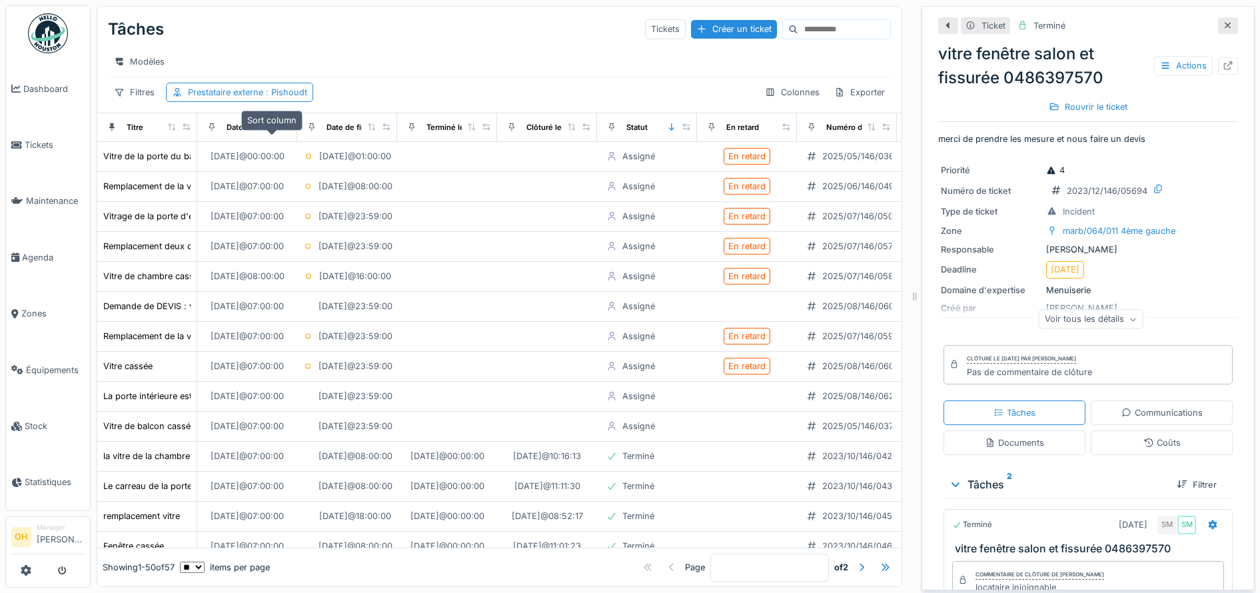
click at [270, 131] on icon at bounding box center [271, 126] width 9 height 7
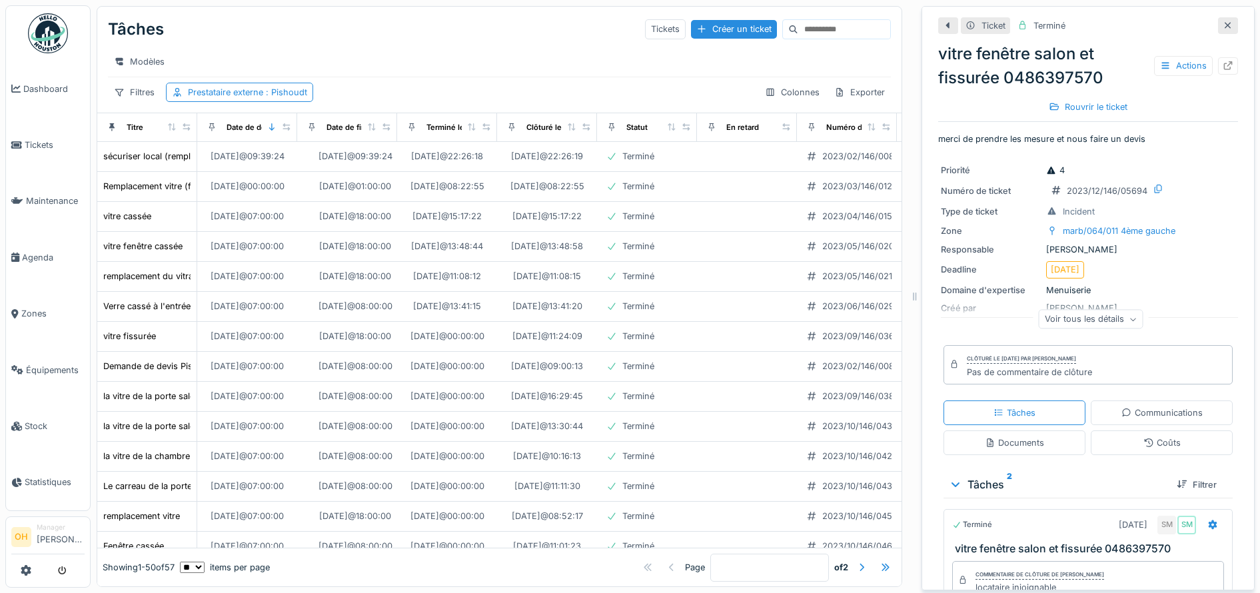
click at [1222, 23] on icon at bounding box center [1227, 25] width 11 height 9
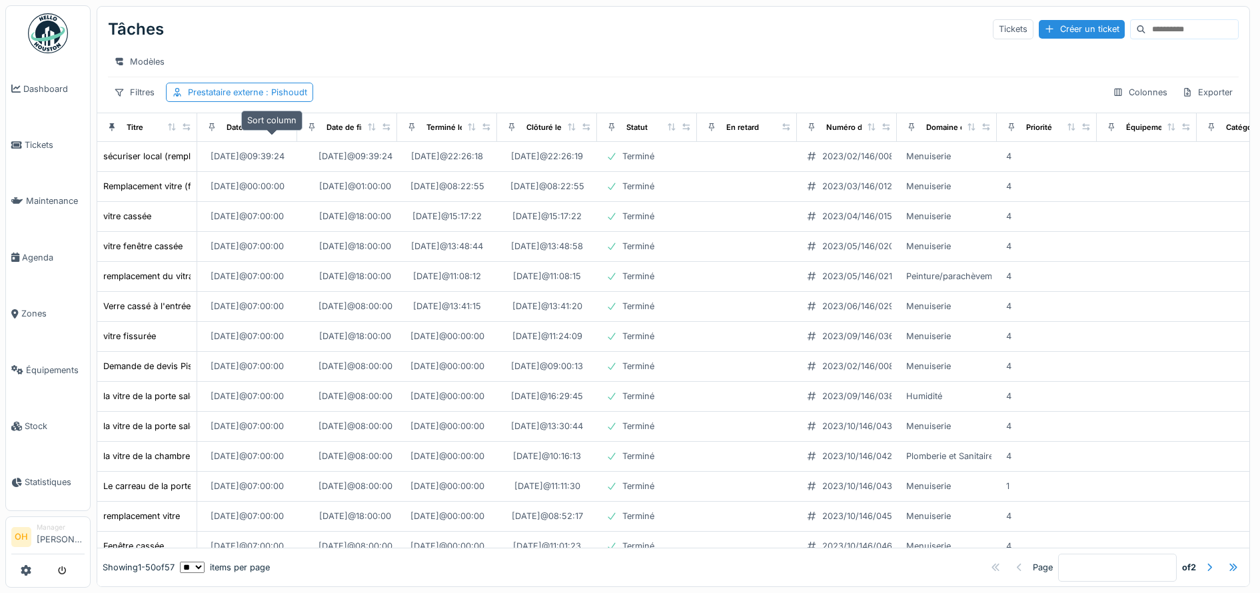
click at [271, 131] on icon at bounding box center [271, 126] width 9 height 7
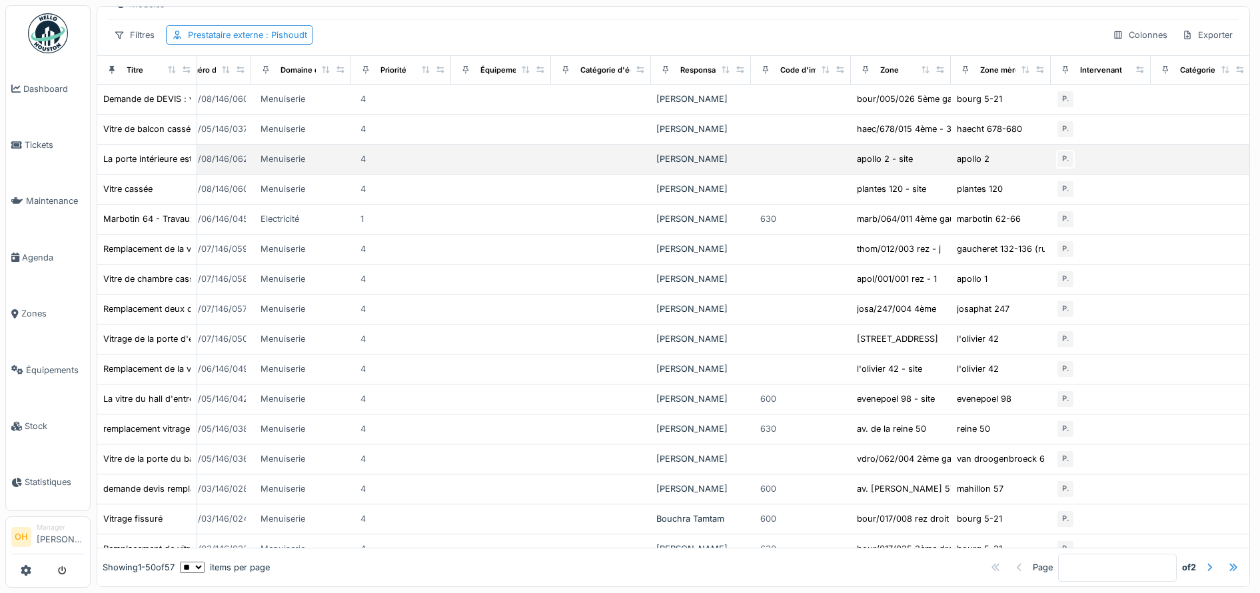
scroll to position [57, 645]
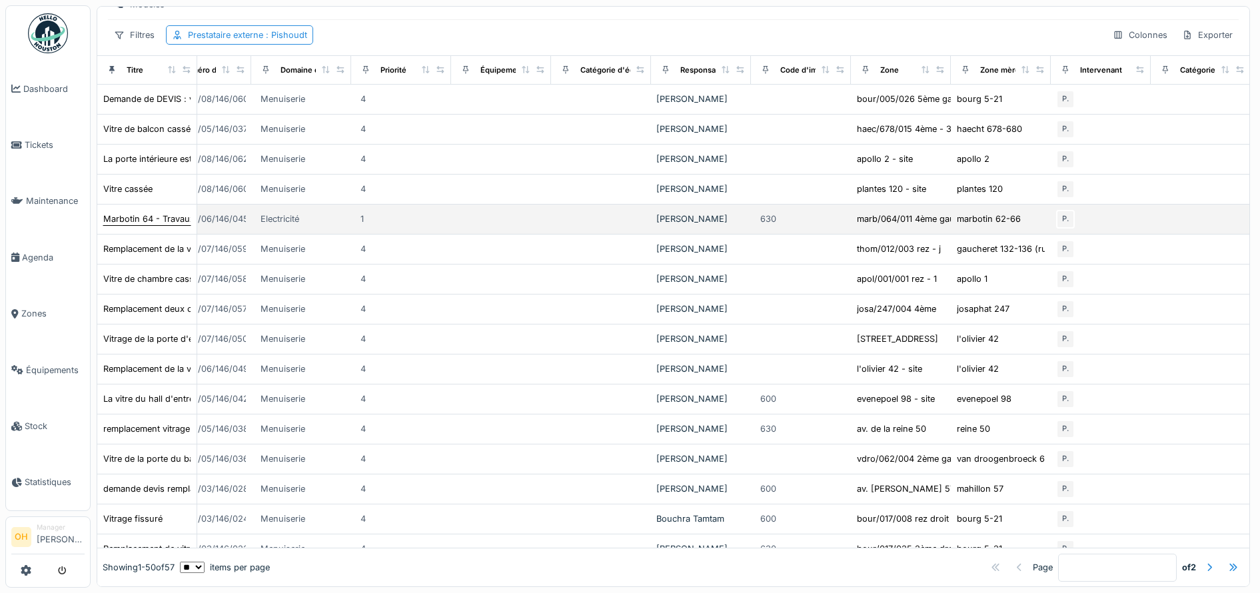
click at [163, 225] on div "Marbotin 64 - Travaux à faire suite à la DIRL du [DATE]" at bounding box center [214, 218] width 223 height 13
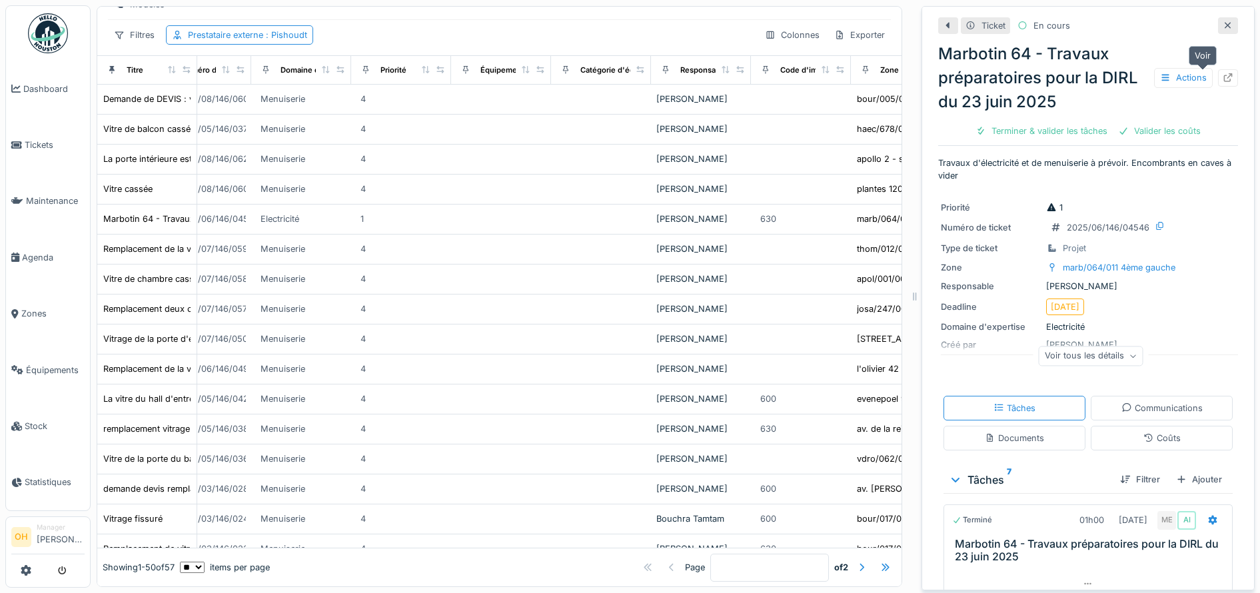
click at [1222, 77] on icon at bounding box center [1227, 77] width 11 height 9
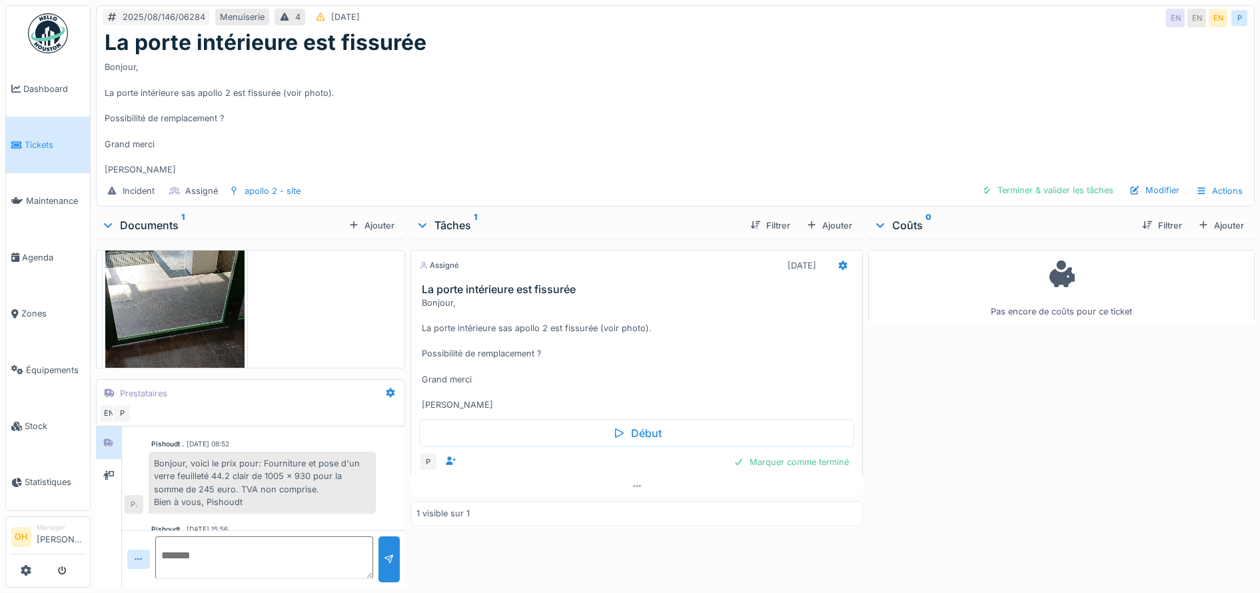
scroll to position [41, 0]
drag, startPoint x: 198, startPoint y: 482, endPoint x: 220, endPoint y: 484, distance: 22.7
click at [220, 484] on div "Bonjour, voici le prix pour: Fourniture et pose d'un verre feuilleté 44.2 clair…" at bounding box center [262, 482] width 227 height 62
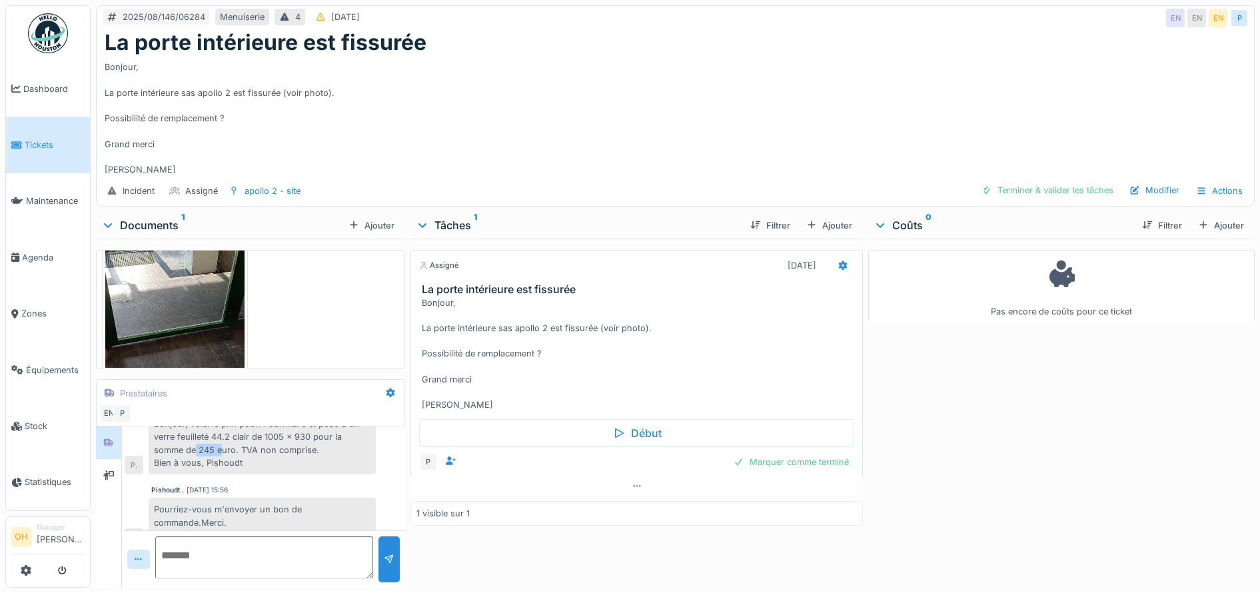
scroll to position [79, 0]
click at [653, 347] on div "Bonjour, La porte intérieure sas apollo 2 est fissurée (voir photo). Possibilit…" at bounding box center [640, 353] width 436 height 115
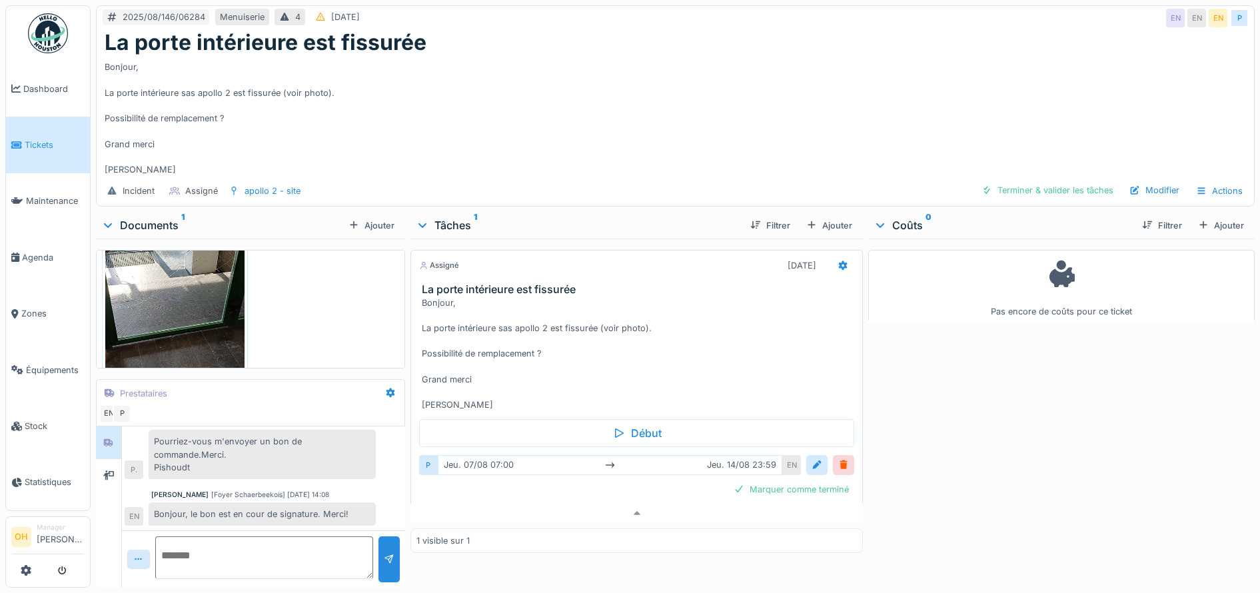
scroll to position [149, 0]
click at [232, 442] on div "Pourriez-vous m'envoyer un bon de commande.Merci. Pishoudt" at bounding box center [262, 452] width 227 height 49
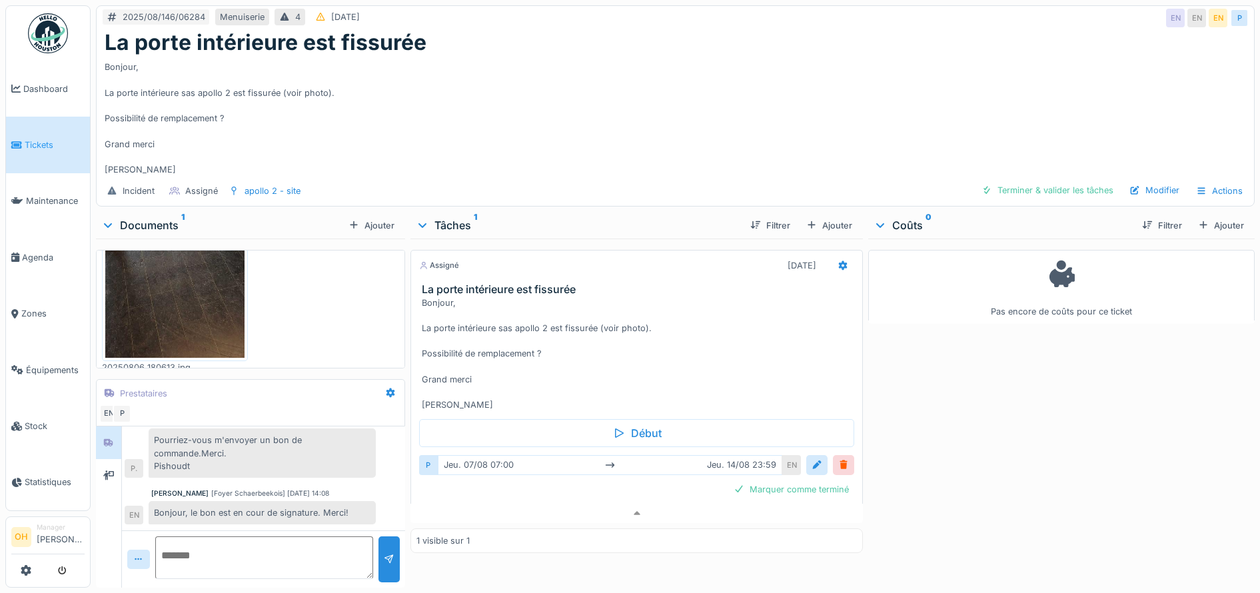
scroll to position [208, 0]
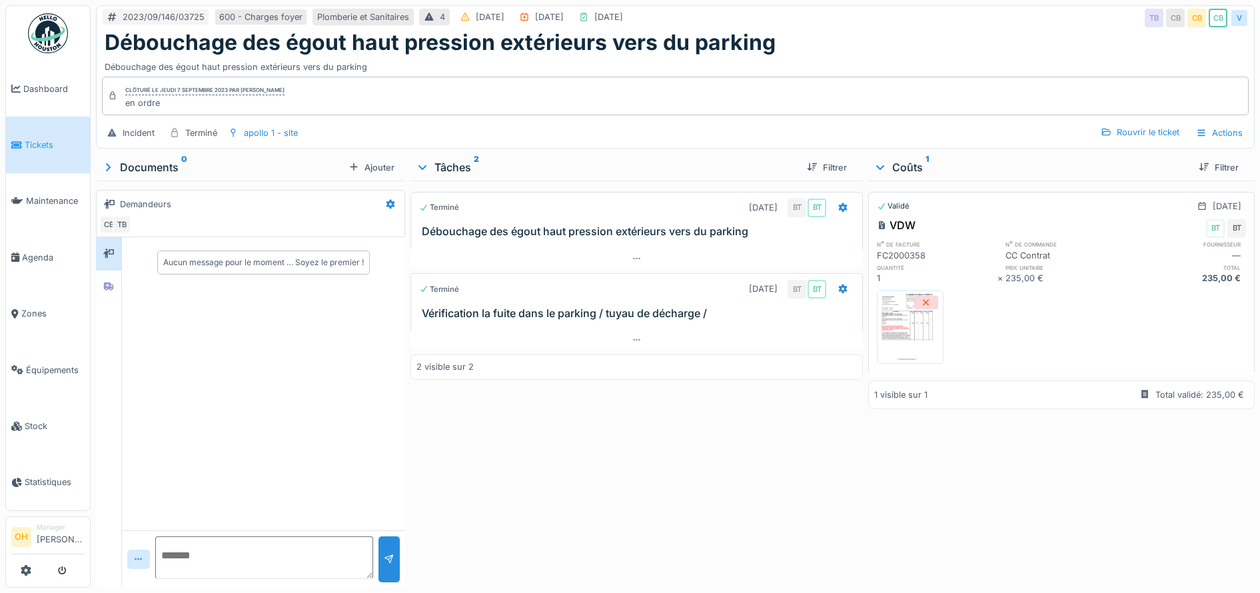
click at [903, 336] on img at bounding box center [910, 327] width 60 height 67
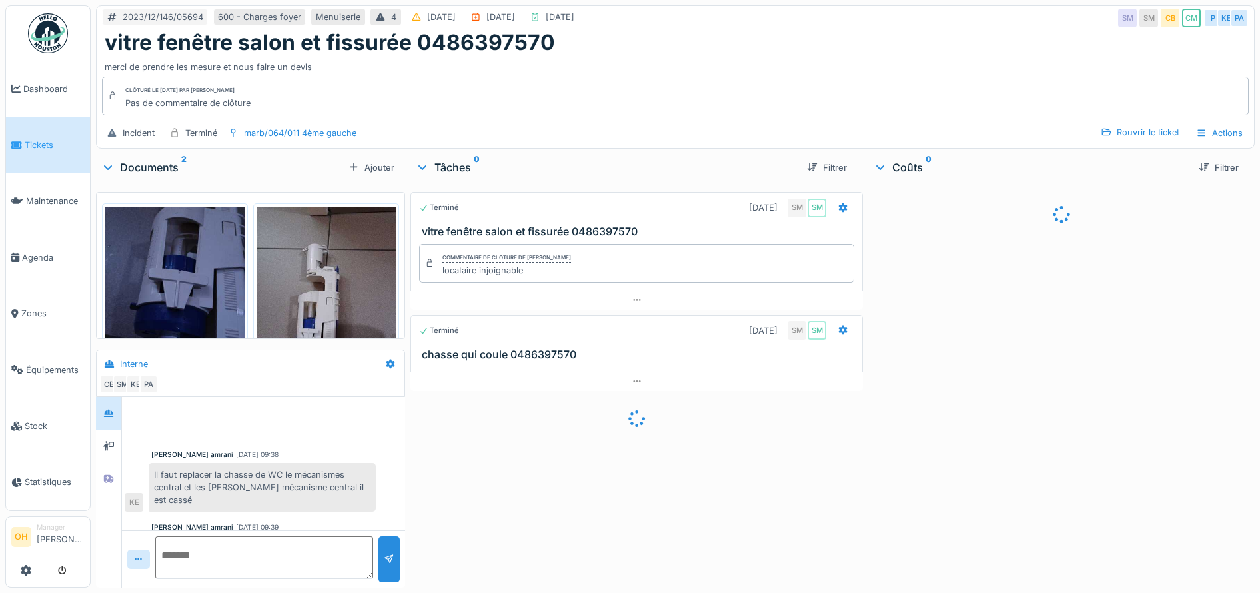
scroll to position [252, 0]
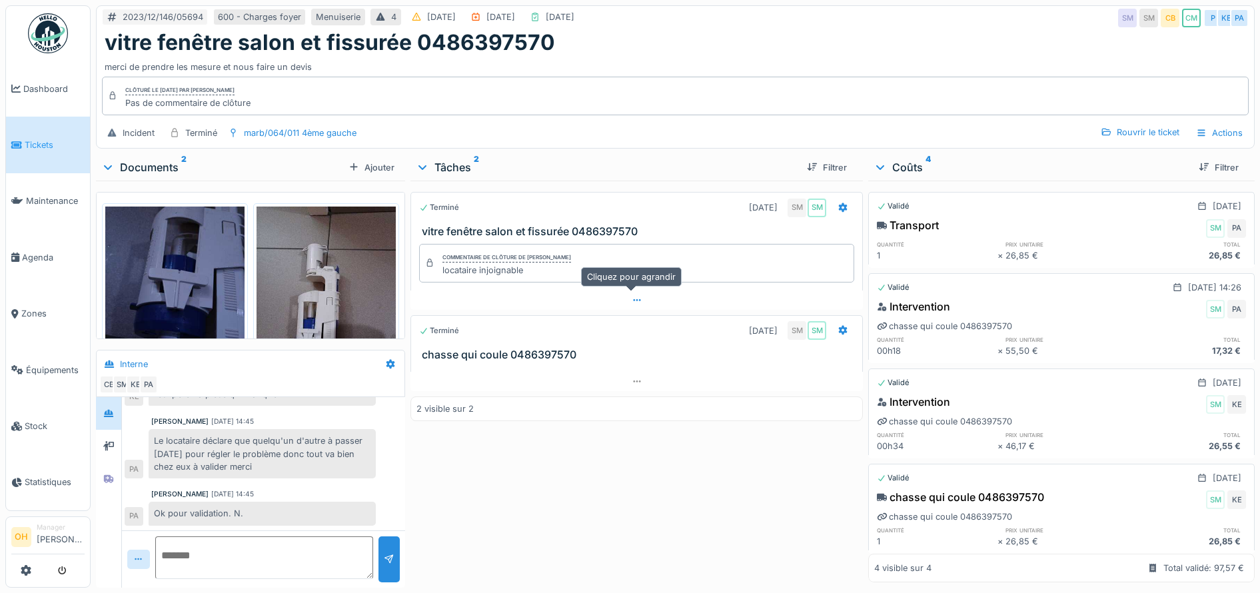
click at [632, 296] on icon at bounding box center [636, 300] width 11 height 9
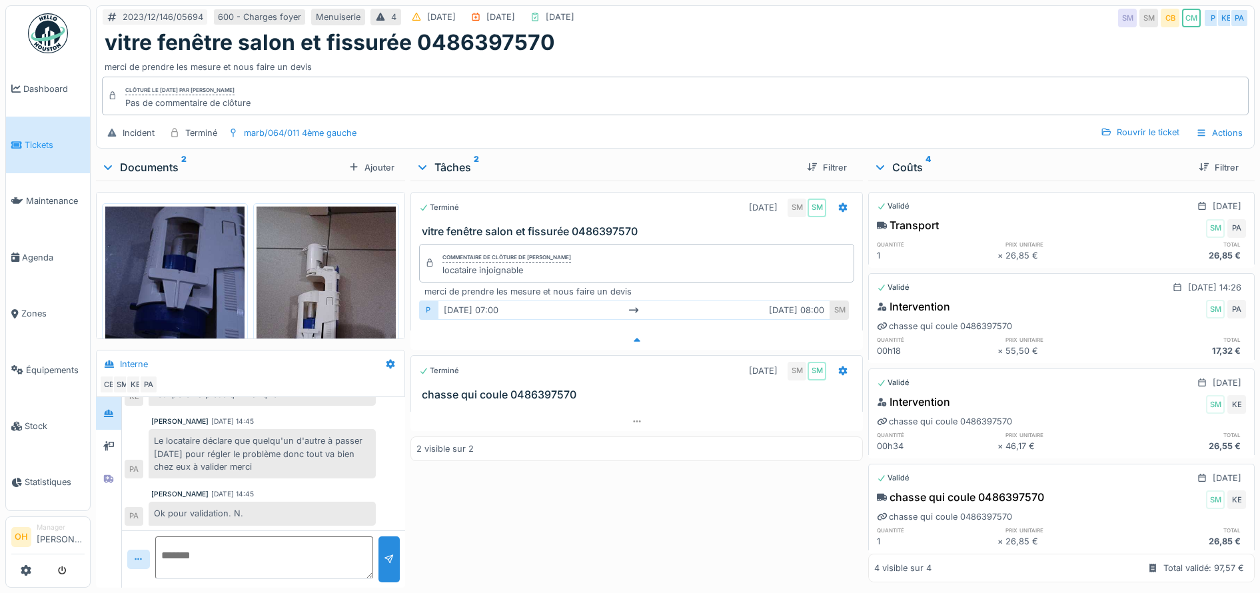
scroll to position [13, 0]
drag, startPoint x: 442, startPoint y: 258, endPoint x: 565, endPoint y: 260, distance: 123.2
click at [565, 260] on div "Commentaire de clôture de Sara Mami locataire injoignable" at bounding box center [637, 263] width 436 height 39
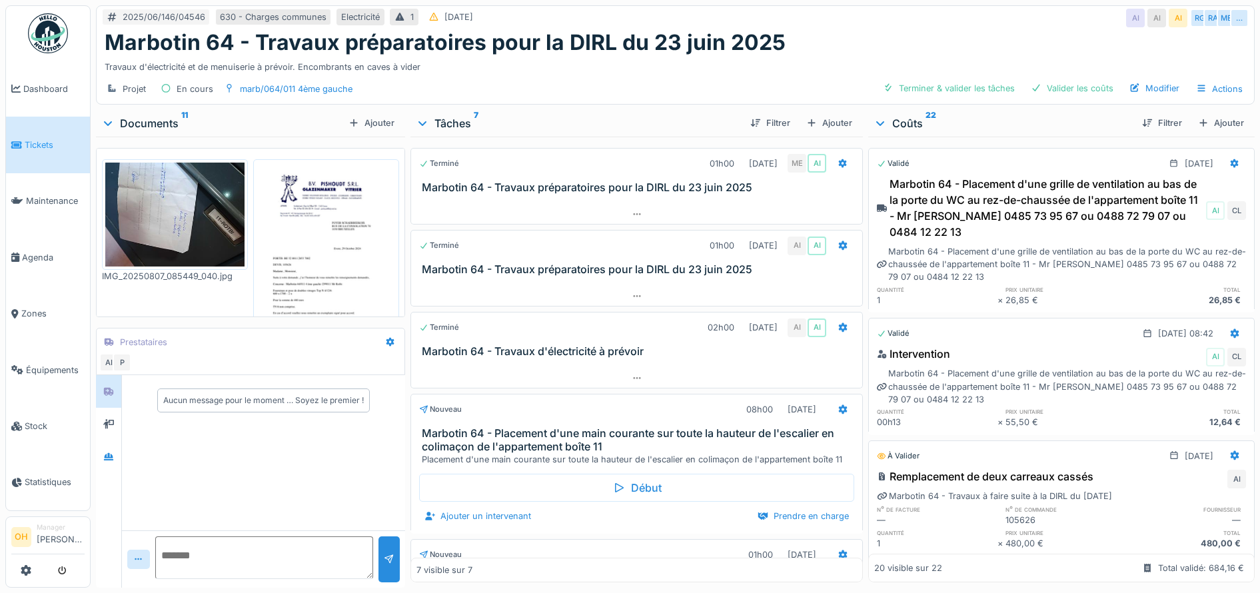
click at [348, 262] on img at bounding box center [325, 261] width 139 height 196
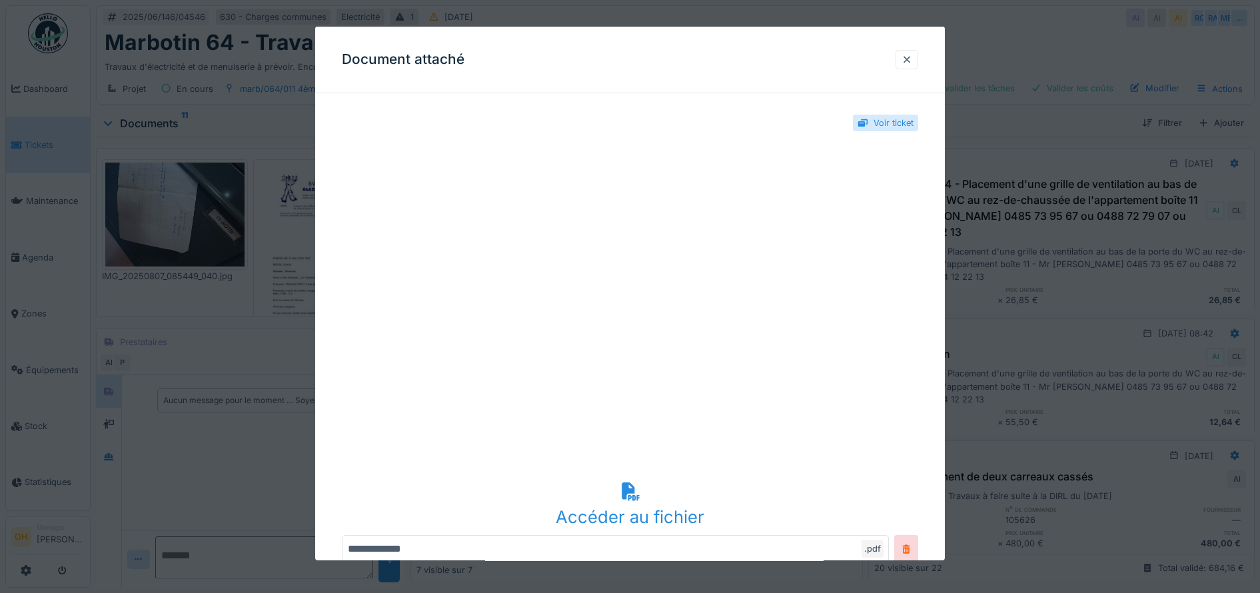
scroll to position [1, 0]
